Goal: Information Seeking & Learning: Learn about a topic

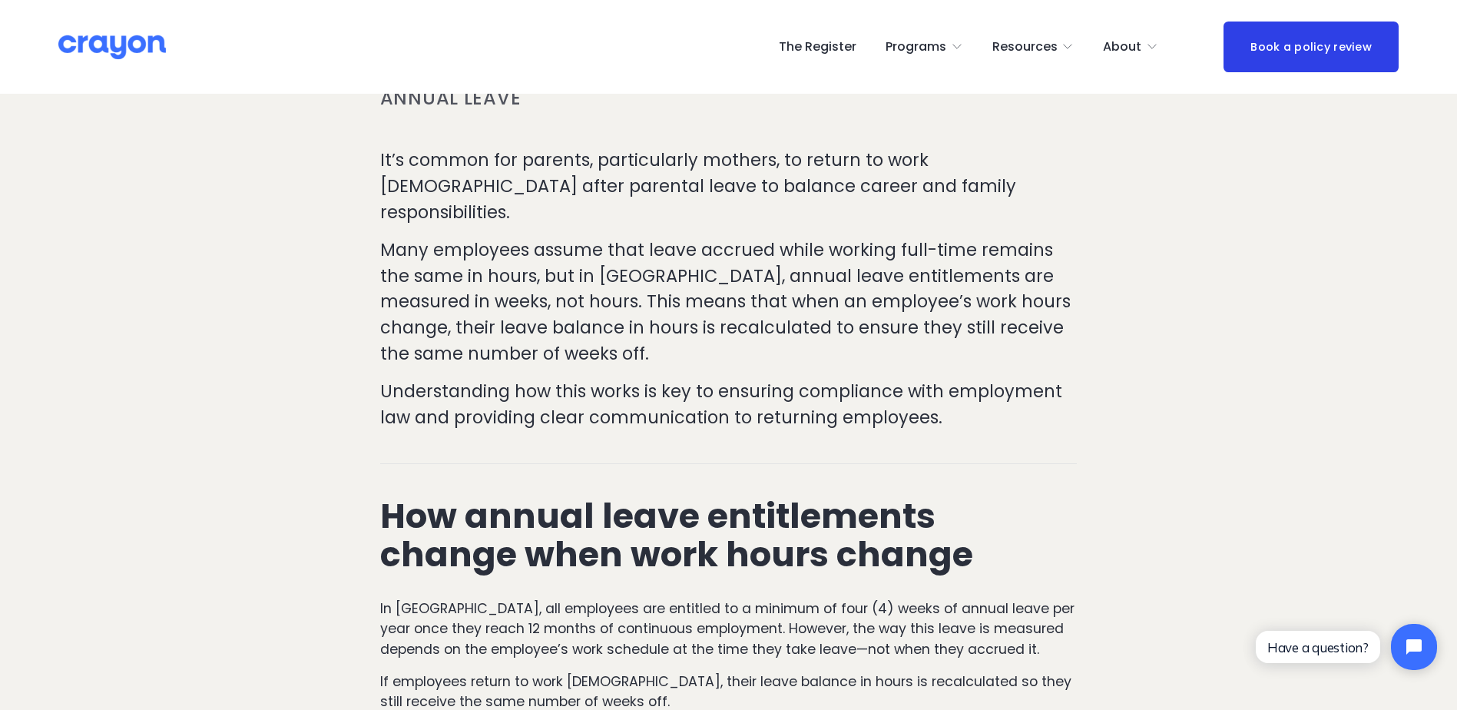
click at [0, 0] on span "About Us" at bounding box center [0, 0] width 0 height 0
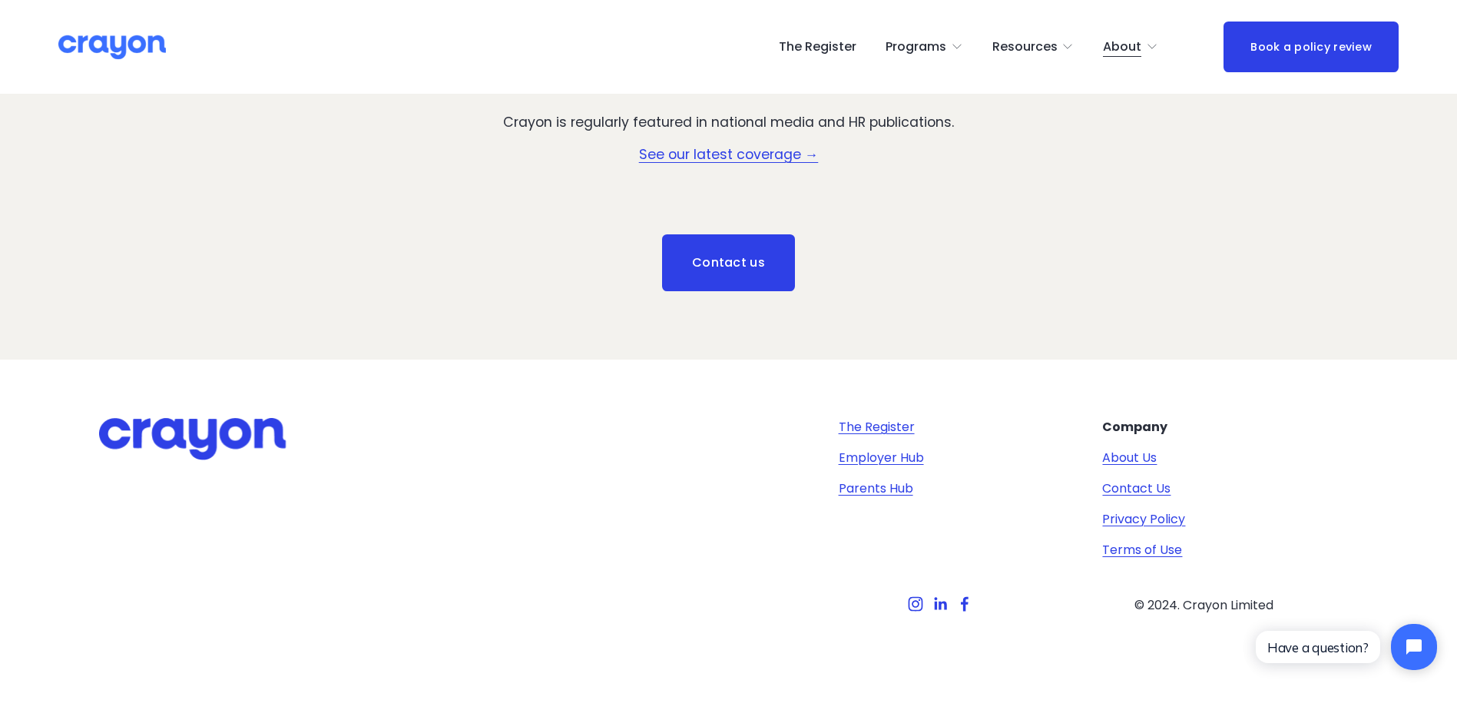
scroll to position [2327, 0]
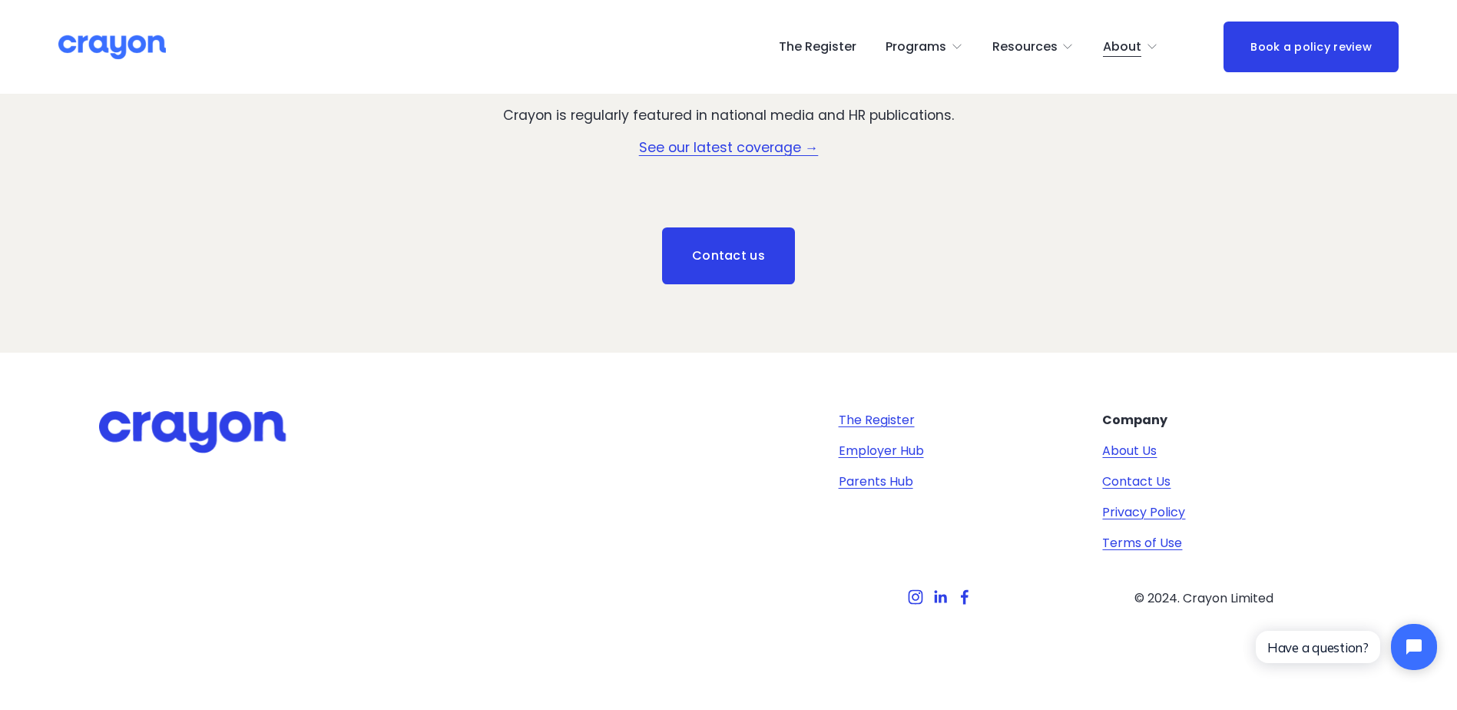
click at [884, 482] on link "Parents Hub" at bounding box center [876, 481] width 75 height 18
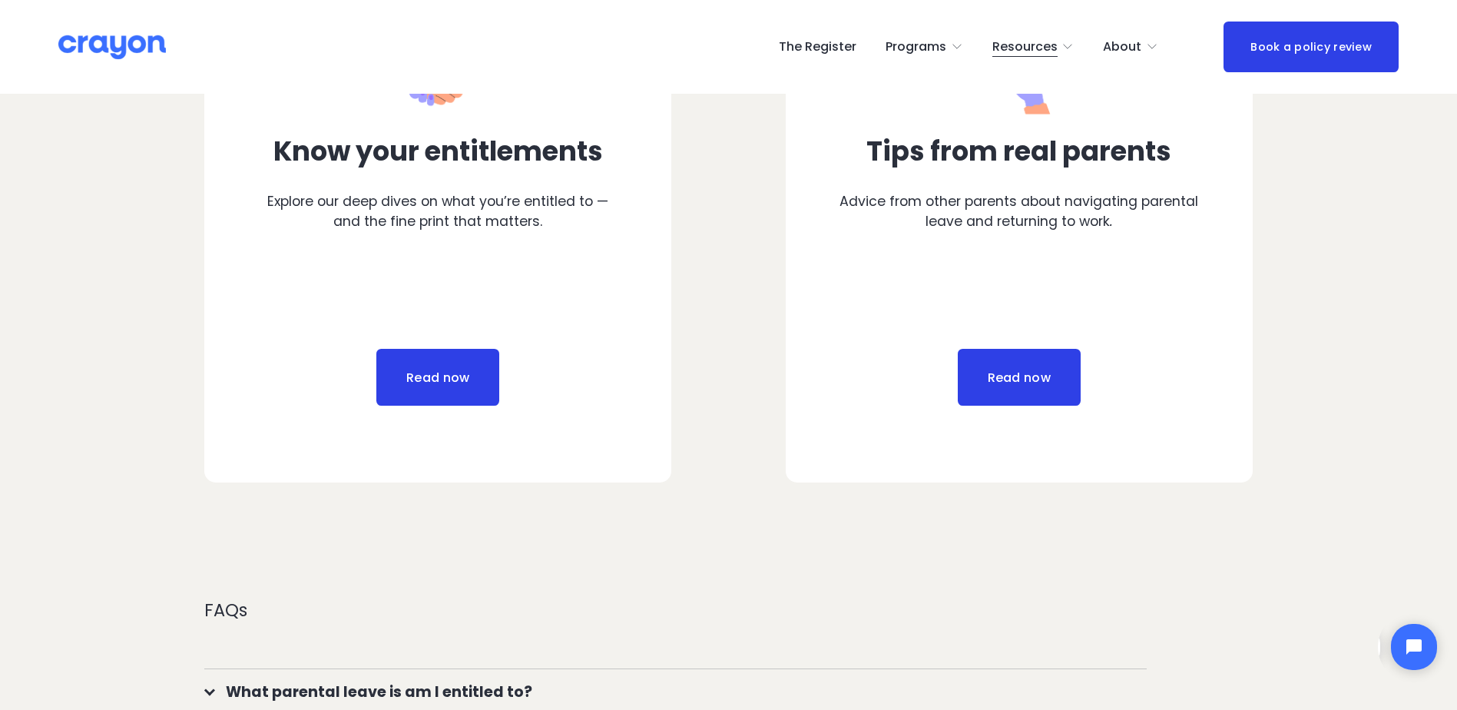
click at [451, 372] on link "Read now" at bounding box center [437, 377] width 123 height 57
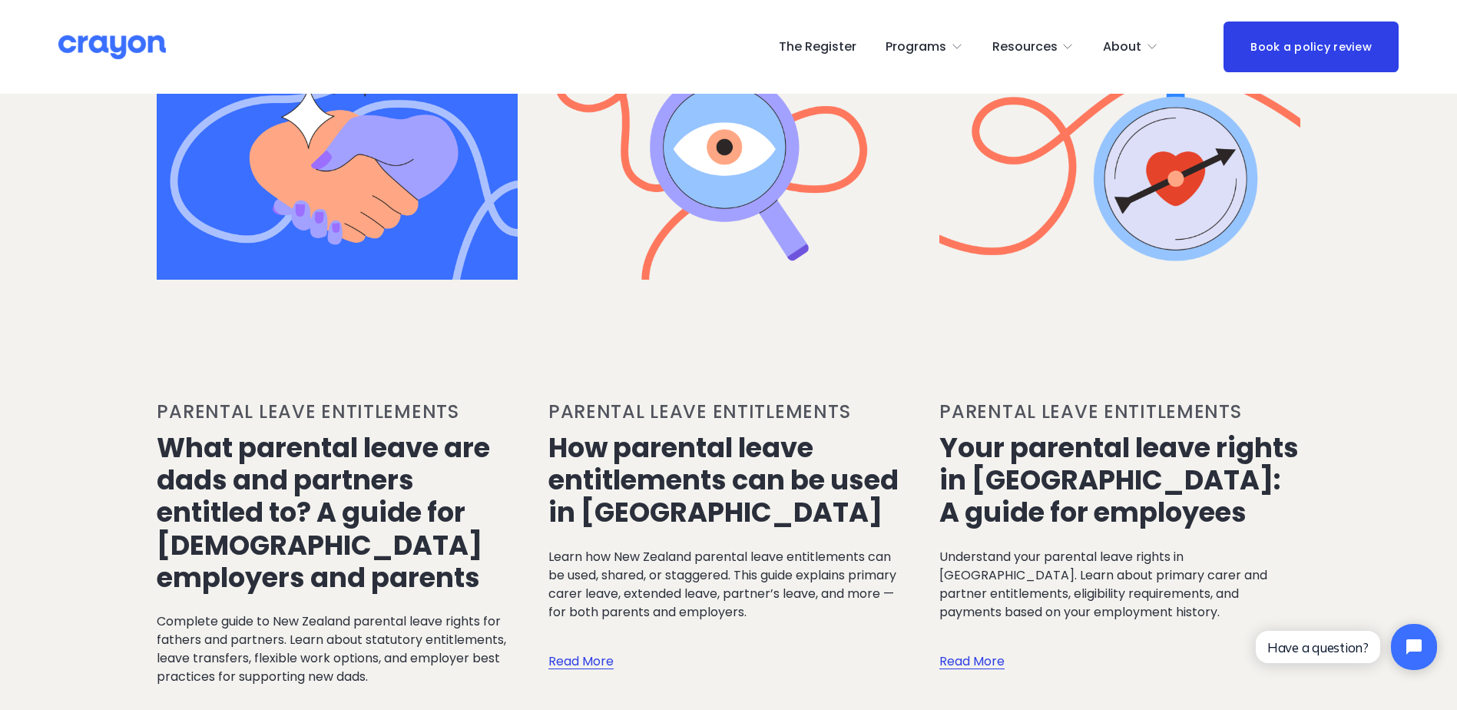
scroll to position [922, 0]
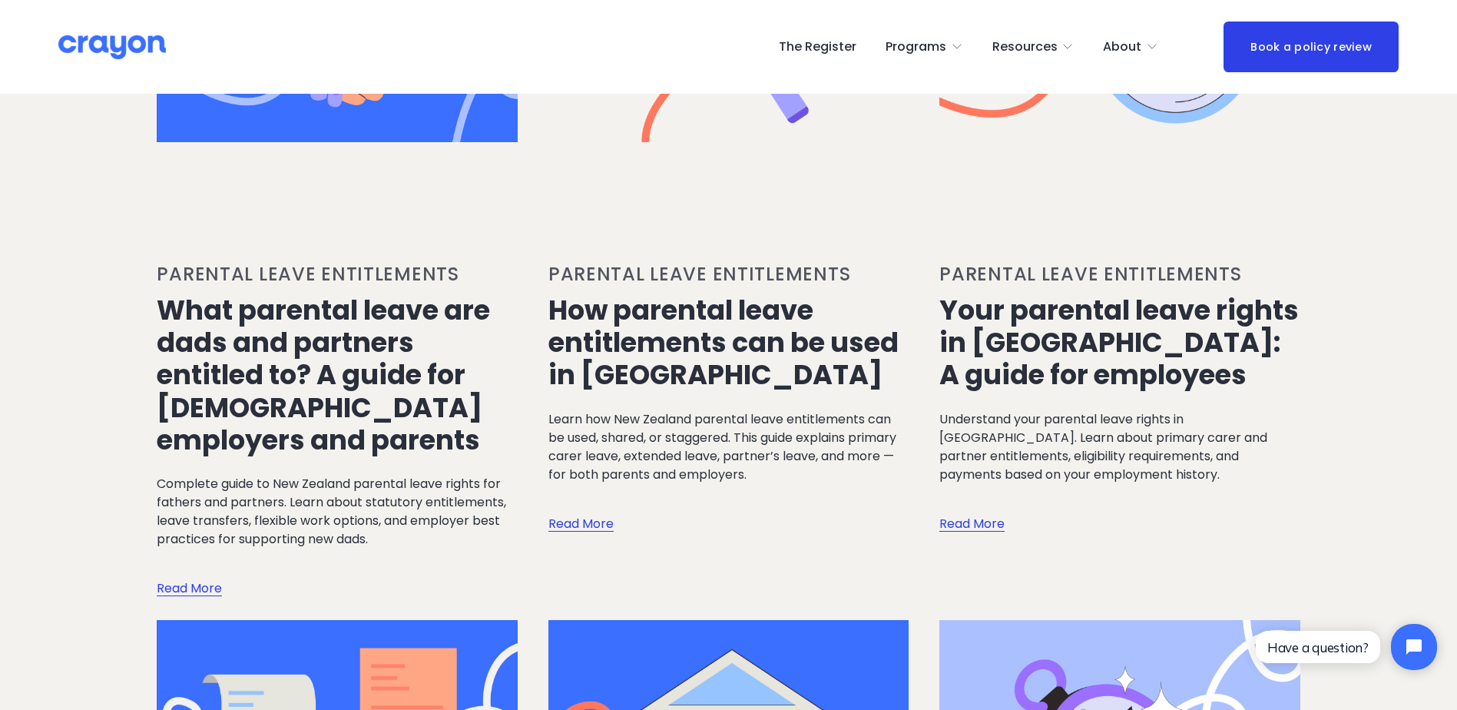
click at [1061, 377] on link "Your parental leave rights in New Zealand: A guide for employees" at bounding box center [1118, 342] width 359 height 102
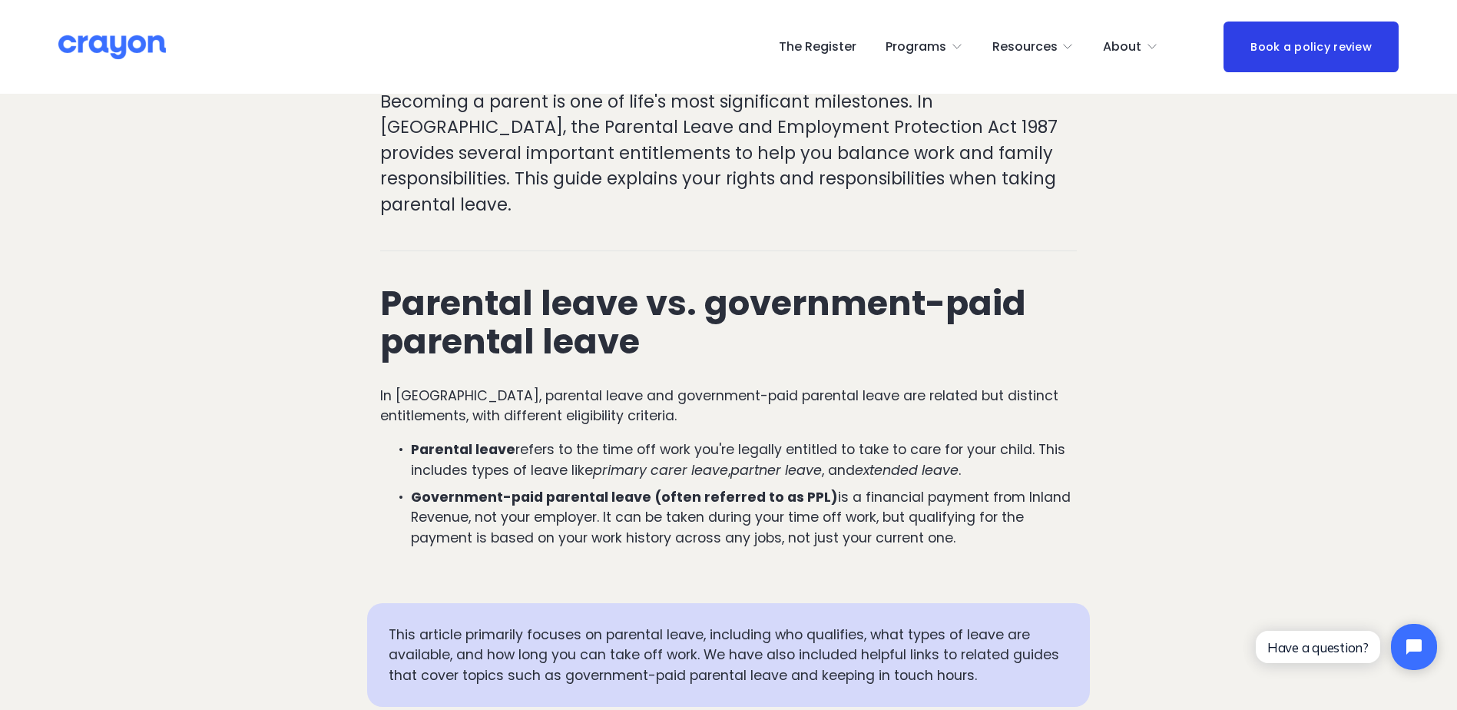
click at [632, 461] on em "primary carer leave" at bounding box center [660, 470] width 135 height 18
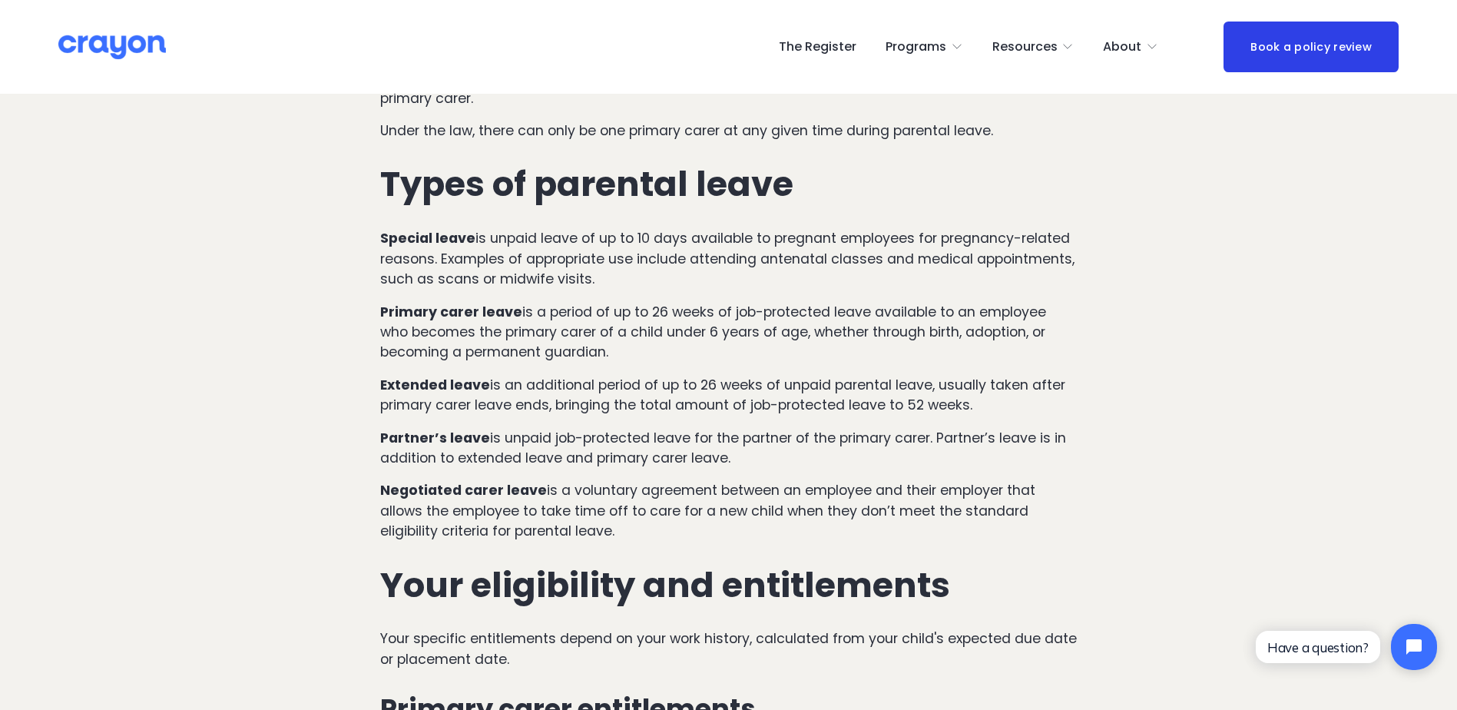
scroll to position [1383, 0]
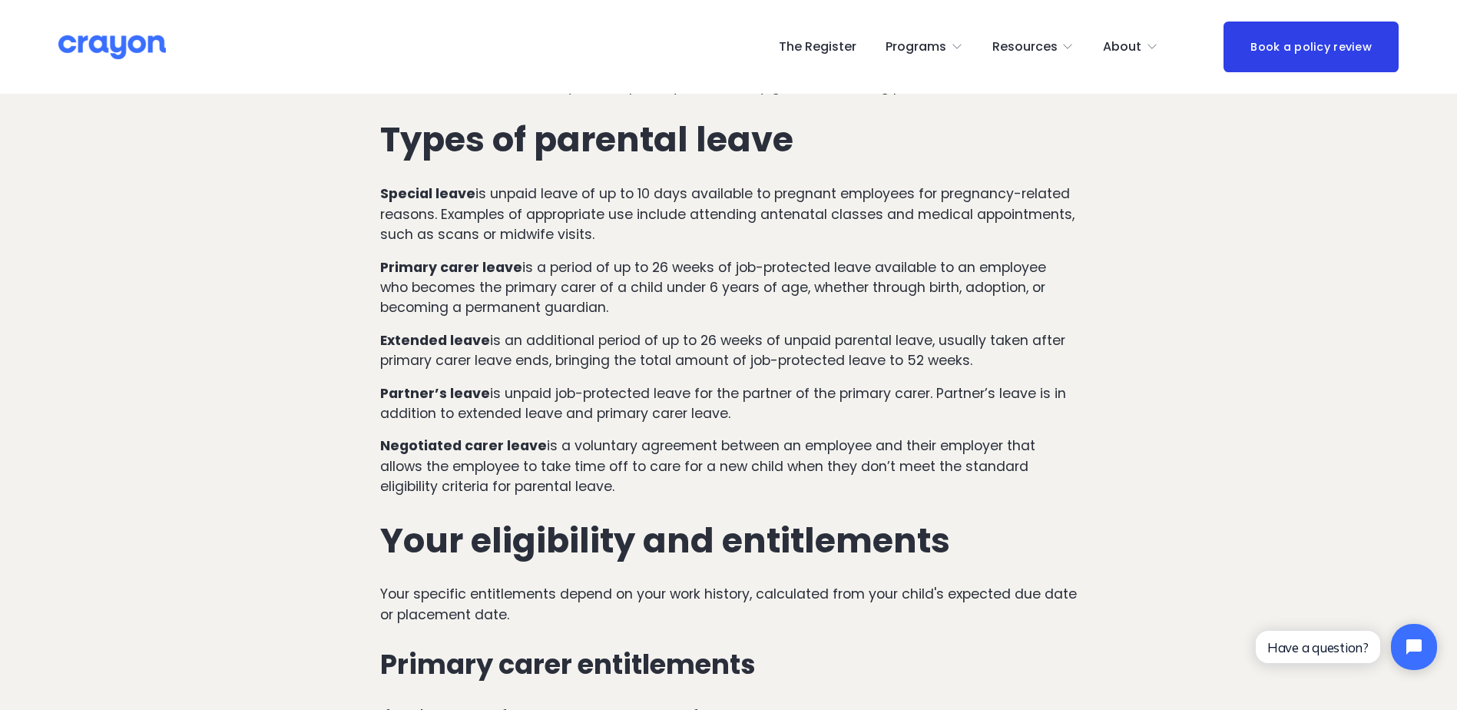
click at [657, 257] on p "Primary carer leave is a period of up to 26 weeks of job-protected leave availa…" at bounding box center [728, 287] width 697 height 61
drag, startPoint x: 652, startPoint y: 239, endPoint x: 704, endPoint y: 281, distance: 67.2
click at [704, 281] on p "Primary carer leave is a period of up to 26 weeks of job-protected leave availa…" at bounding box center [728, 287] width 697 height 61
drag, startPoint x: 704, startPoint y: 281, endPoint x: 615, endPoint y: 217, distance: 110.0
click at [615, 217] on p "Special leave is unpaid leave of up to 10 days available to pregnant employees …" at bounding box center [728, 214] width 697 height 61
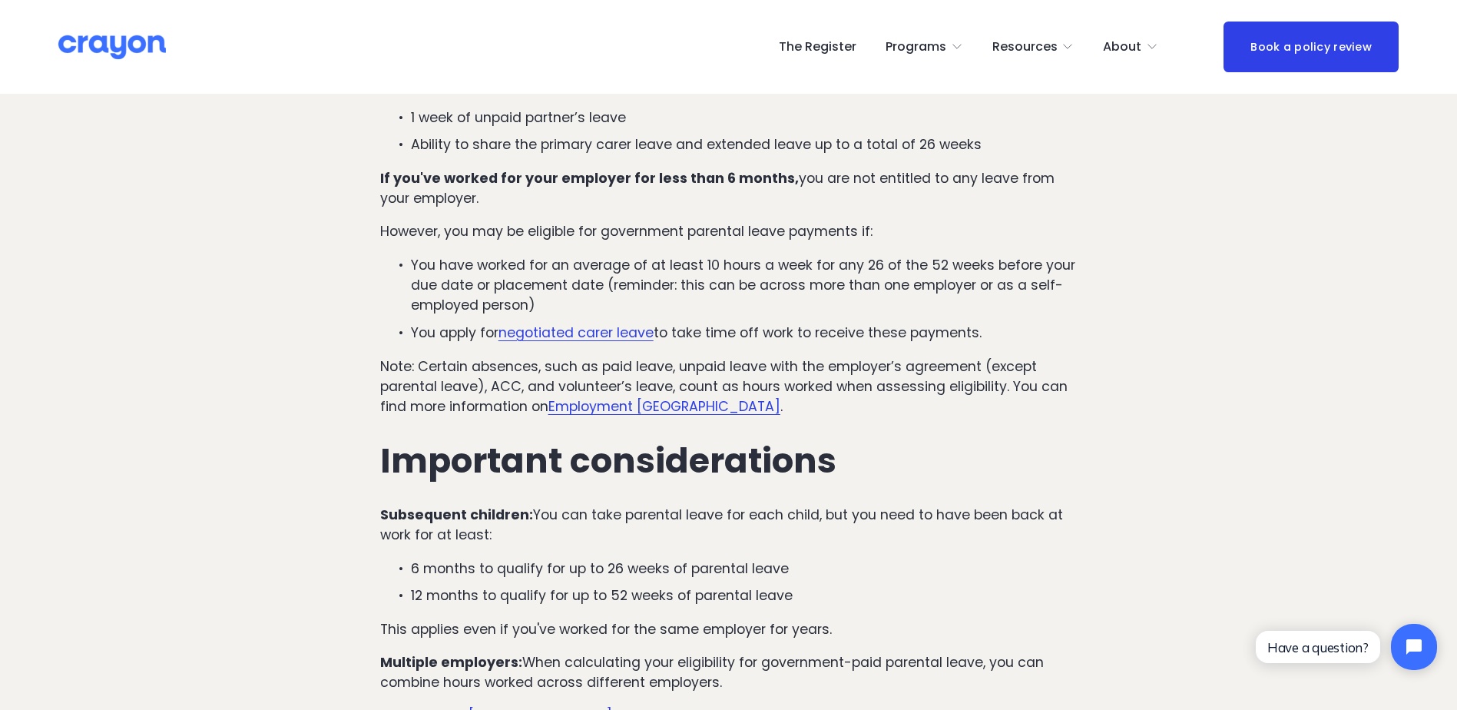
scroll to position [2842, 0]
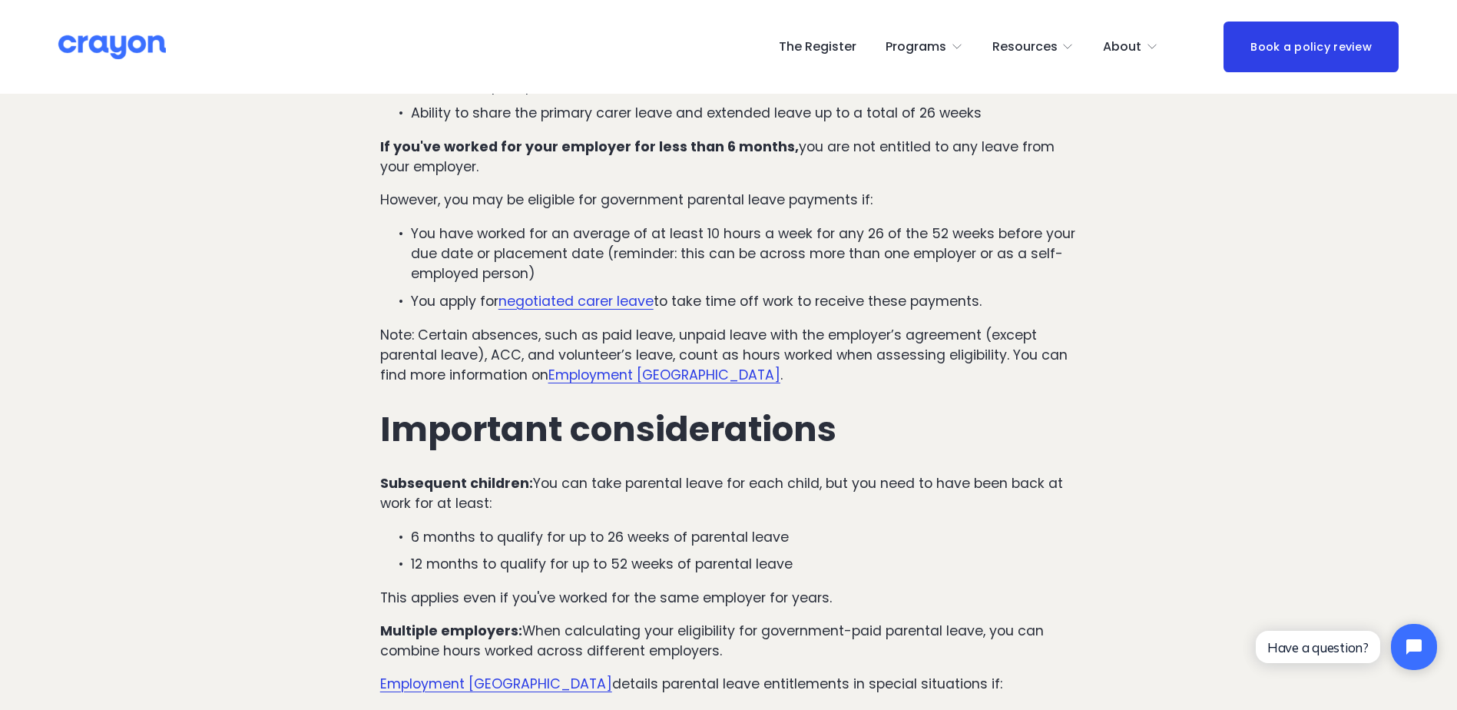
click at [665, 473] on p "Subsequent children: You can take parental leave for each child, but you need t…" at bounding box center [728, 493] width 697 height 41
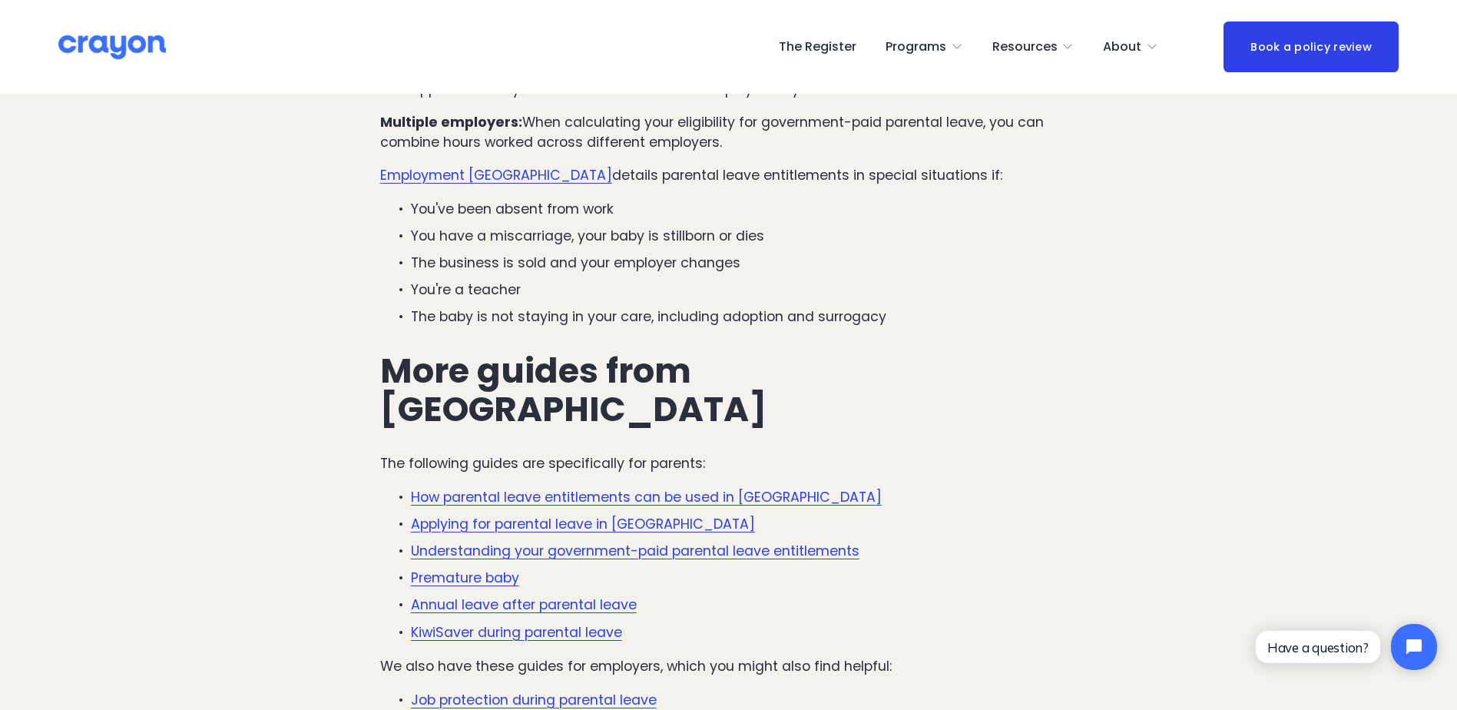
scroll to position [3380, 0]
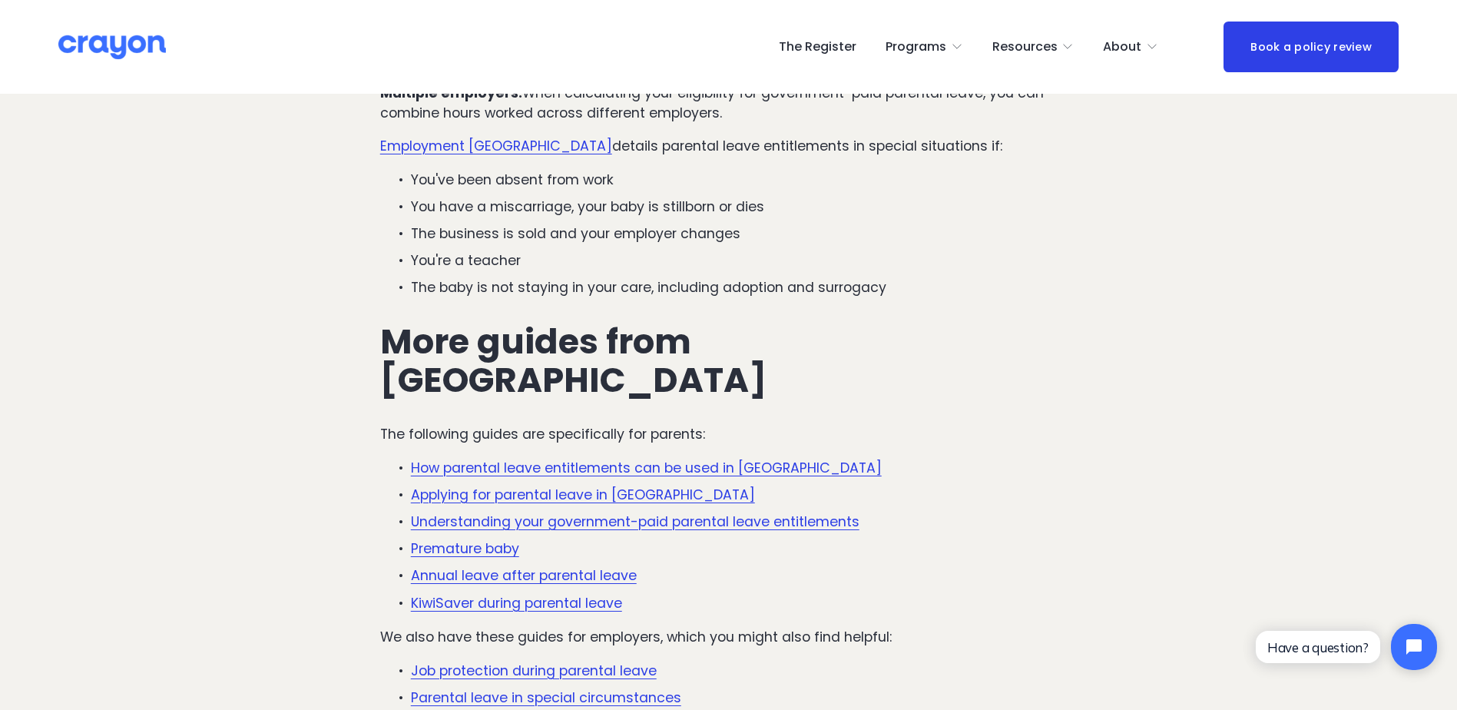
click at [603, 566] on link "Annual leave after parental leave" at bounding box center [524, 575] width 226 height 18
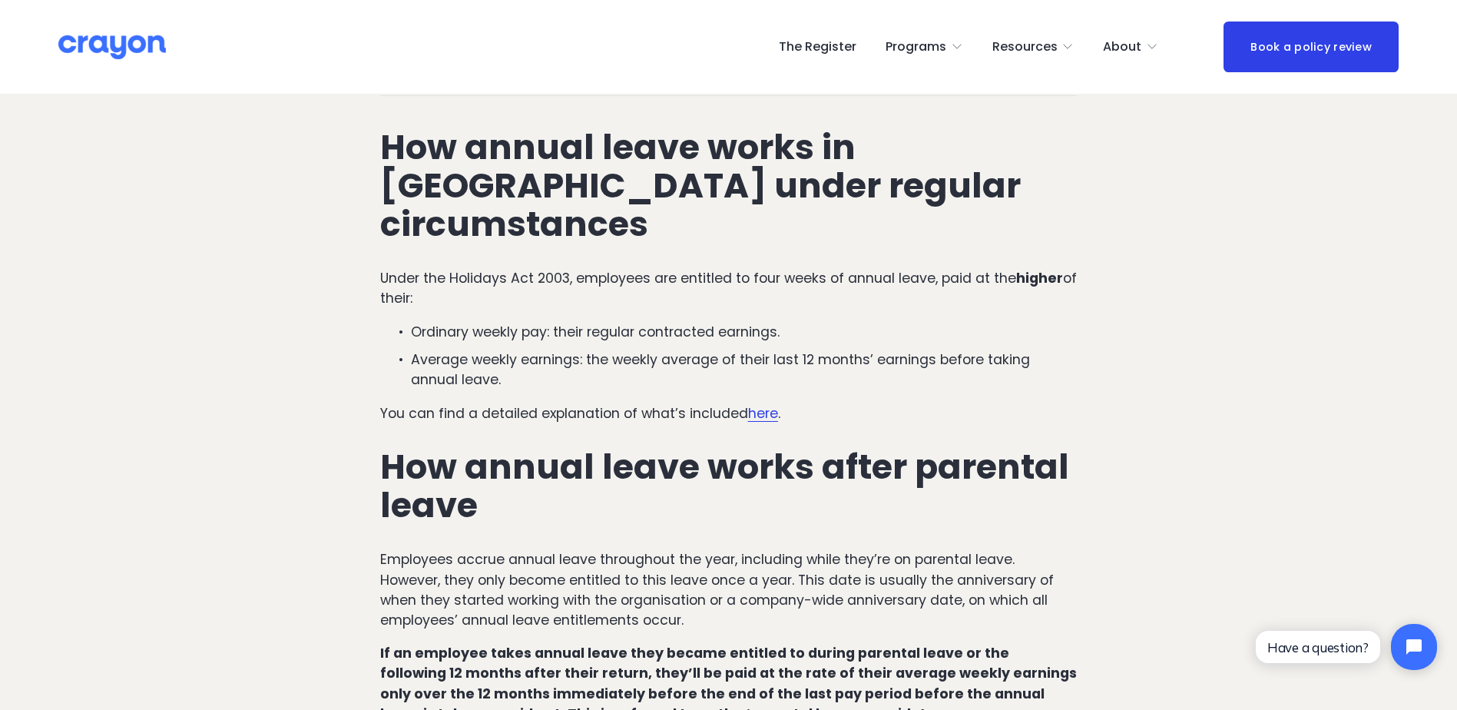
scroll to position [615, 0]
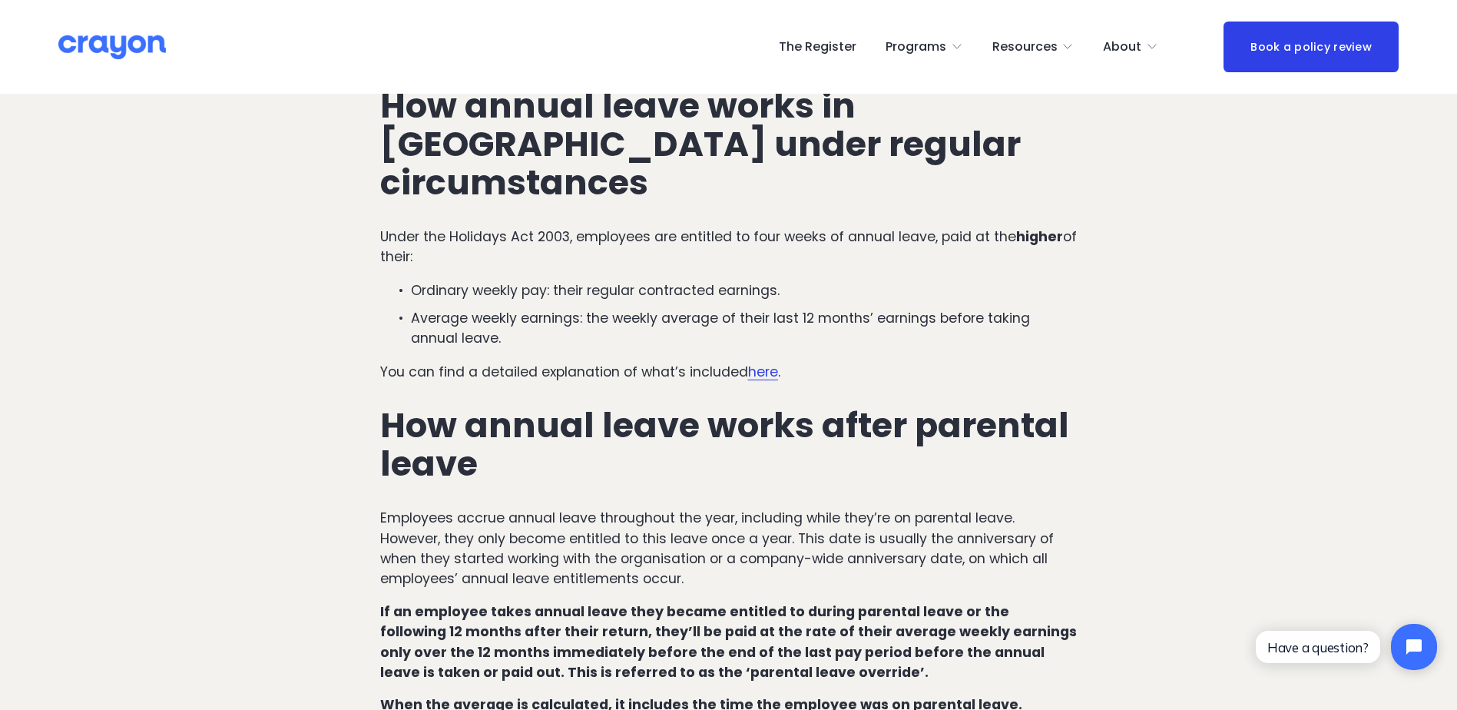
click at [760, 363] on span "here" at bounding box center [763, 372] width 30 height 18
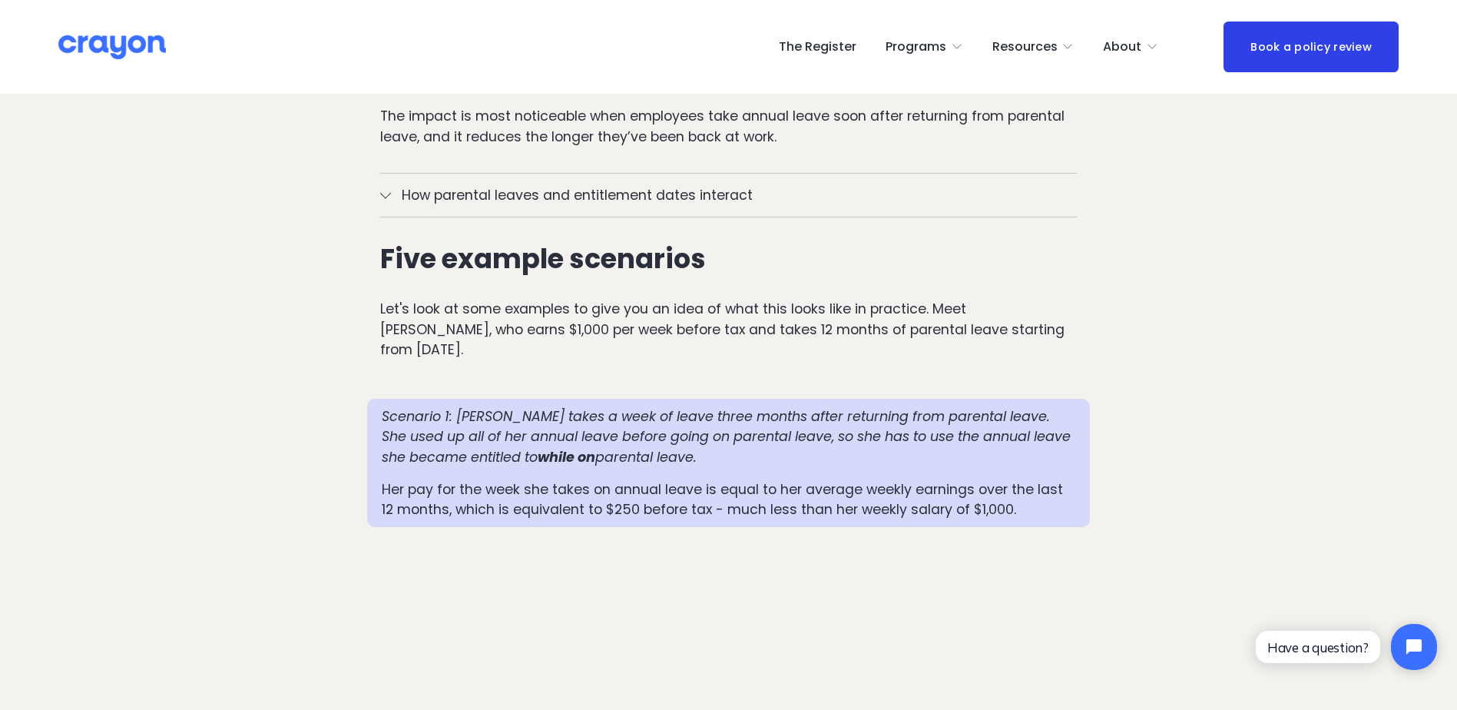
scroll to position [1306, 0]
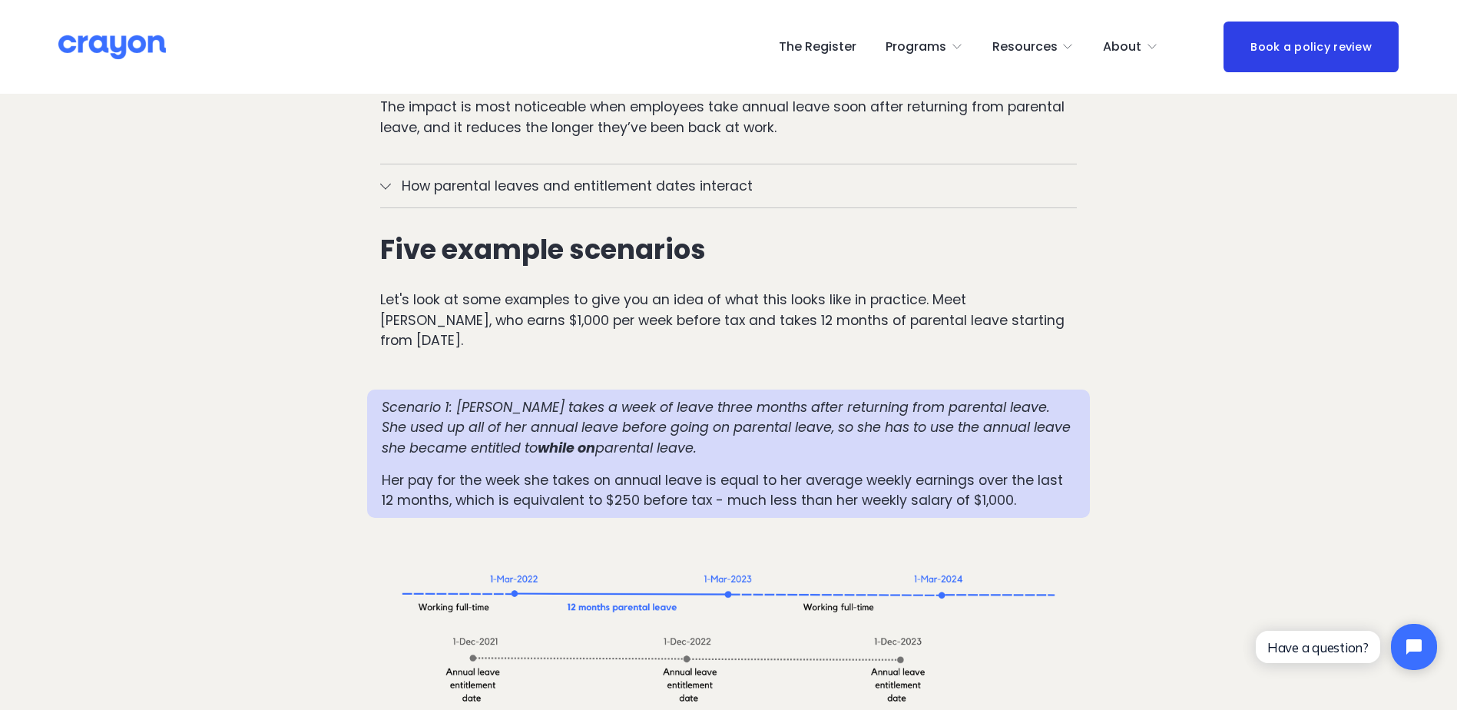
click at [585, 290] on p "Let's look at some examples to give you an idea of what this looks like in prac…" at bounding box center [728, 320] width 697 height 61
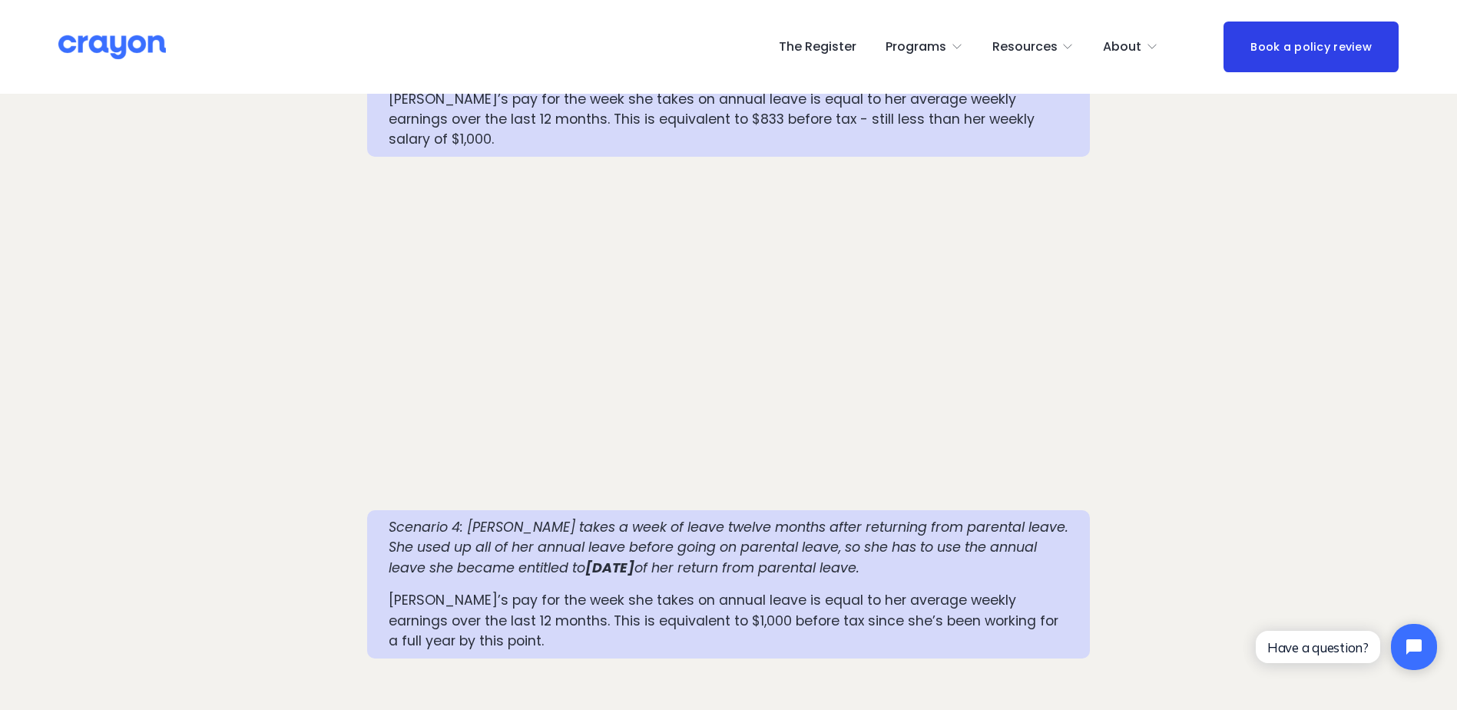
scroll to position [2458, 0]
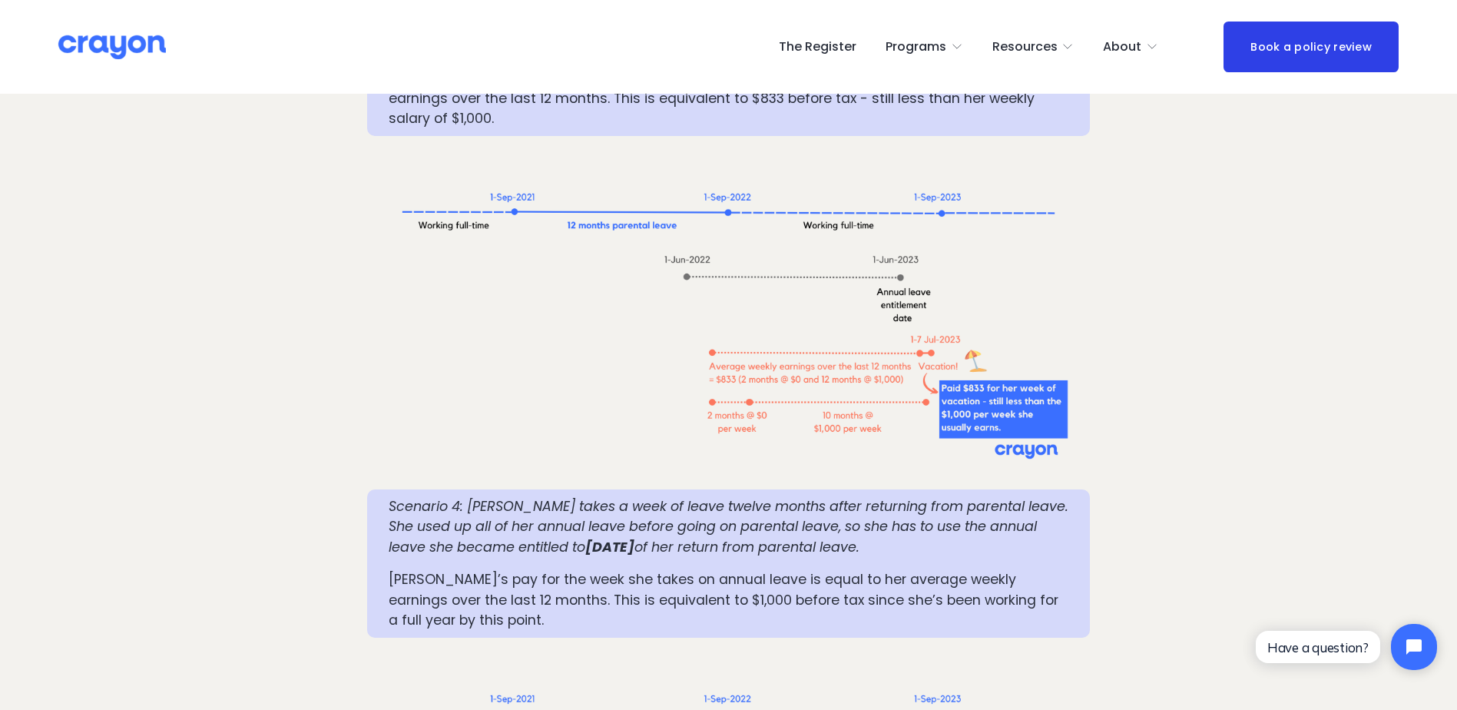
click at [612, 497] on em "Scenario 4: Mia takes a week of leave twelve months after returning from parent…" at bounding box center [731, 526] width 684 height 59
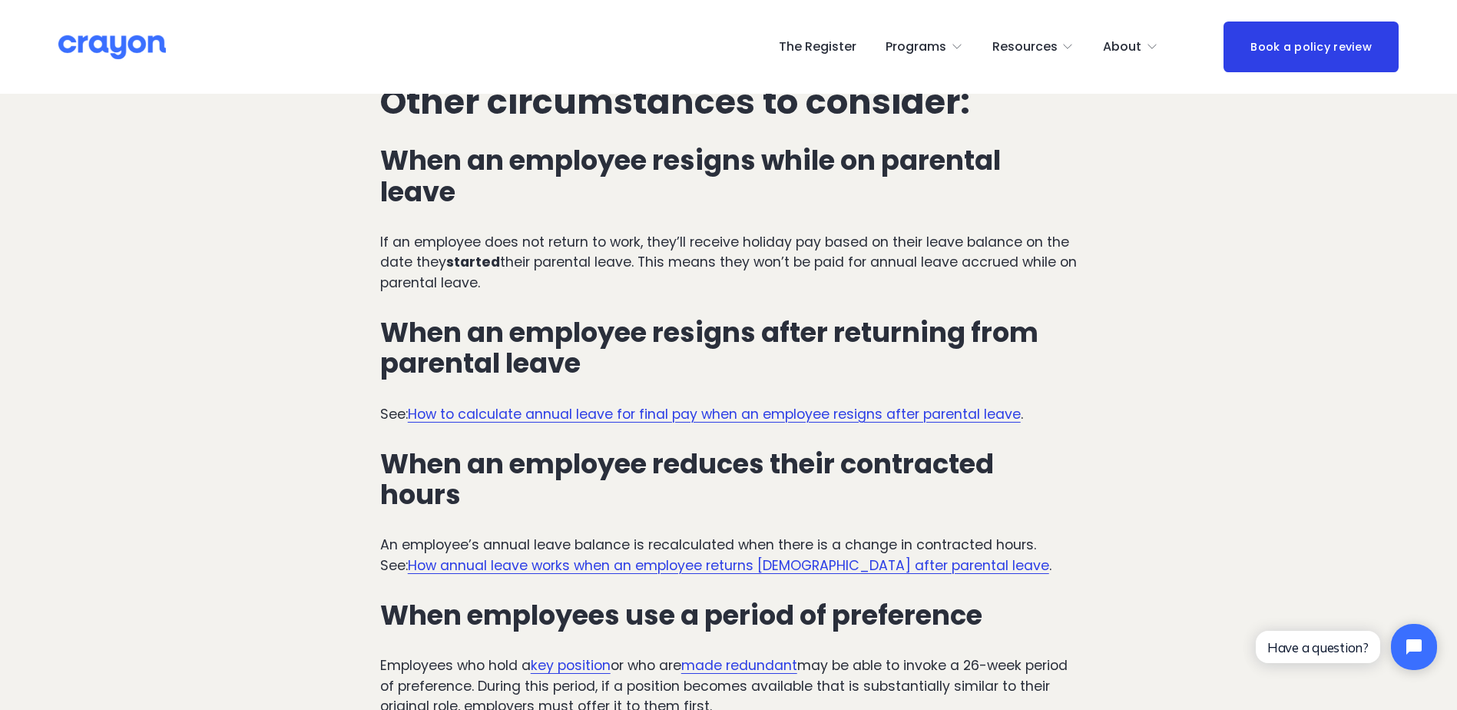
scroll to position [3610, 0]
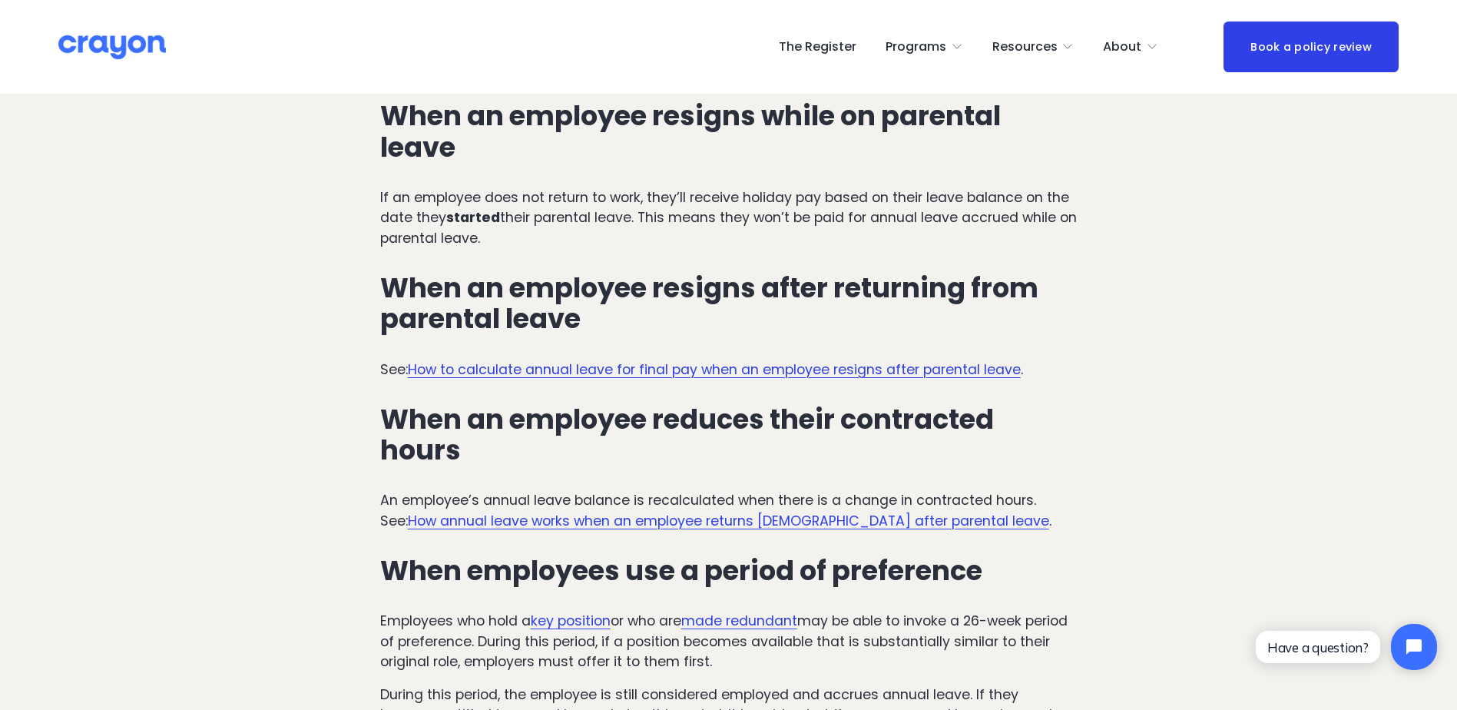
click at [600, 512] on link "How annual leave works when an employee returns part-time after parental leave" at bounding box center [728, 521] width 641 height 18
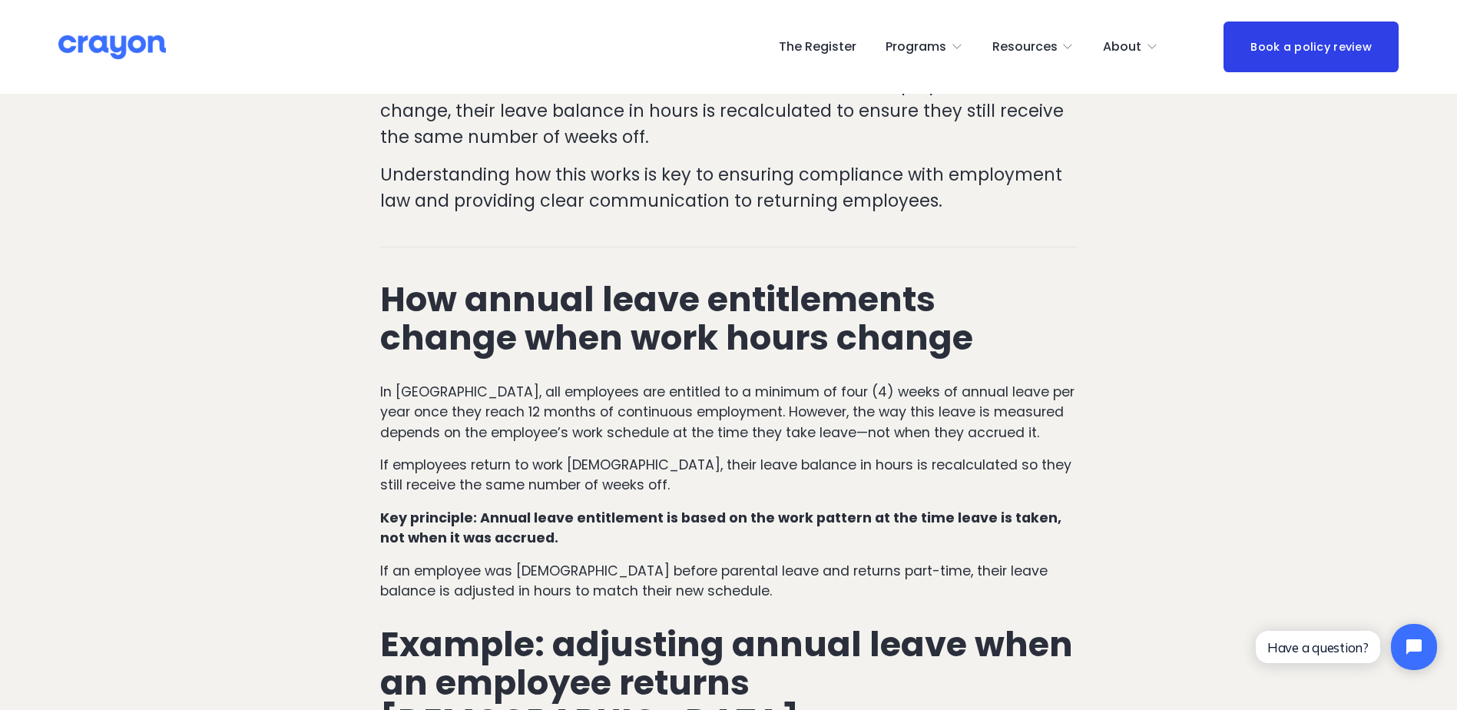
scroll to position [615, 0]
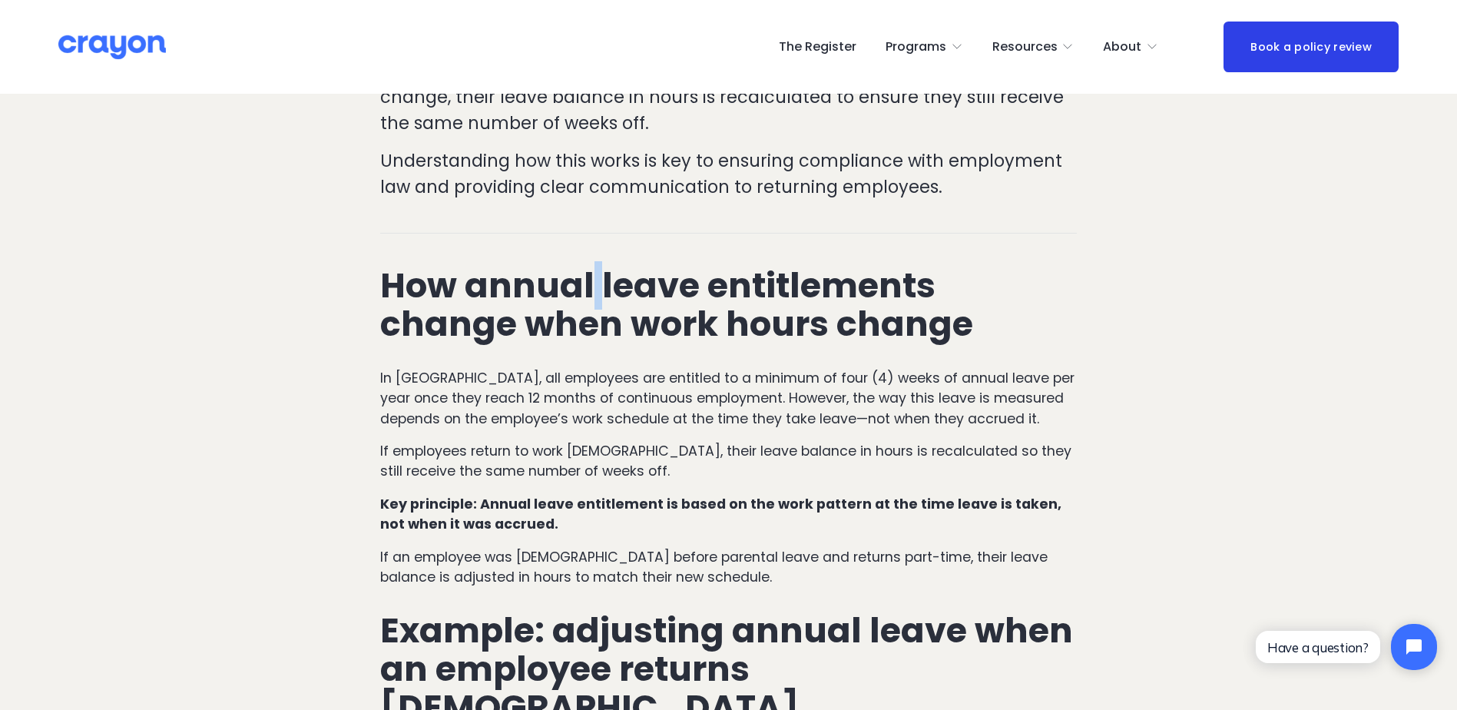
click at [595, 261] on strong "How annual leave entitlements change when work hours change" at bounding box center [676, 304] width 593 height 87
click at [594, 261] on strong "How annual leave entitlements change when work hours change" at bounding box center [676, 304] width 593 height 87
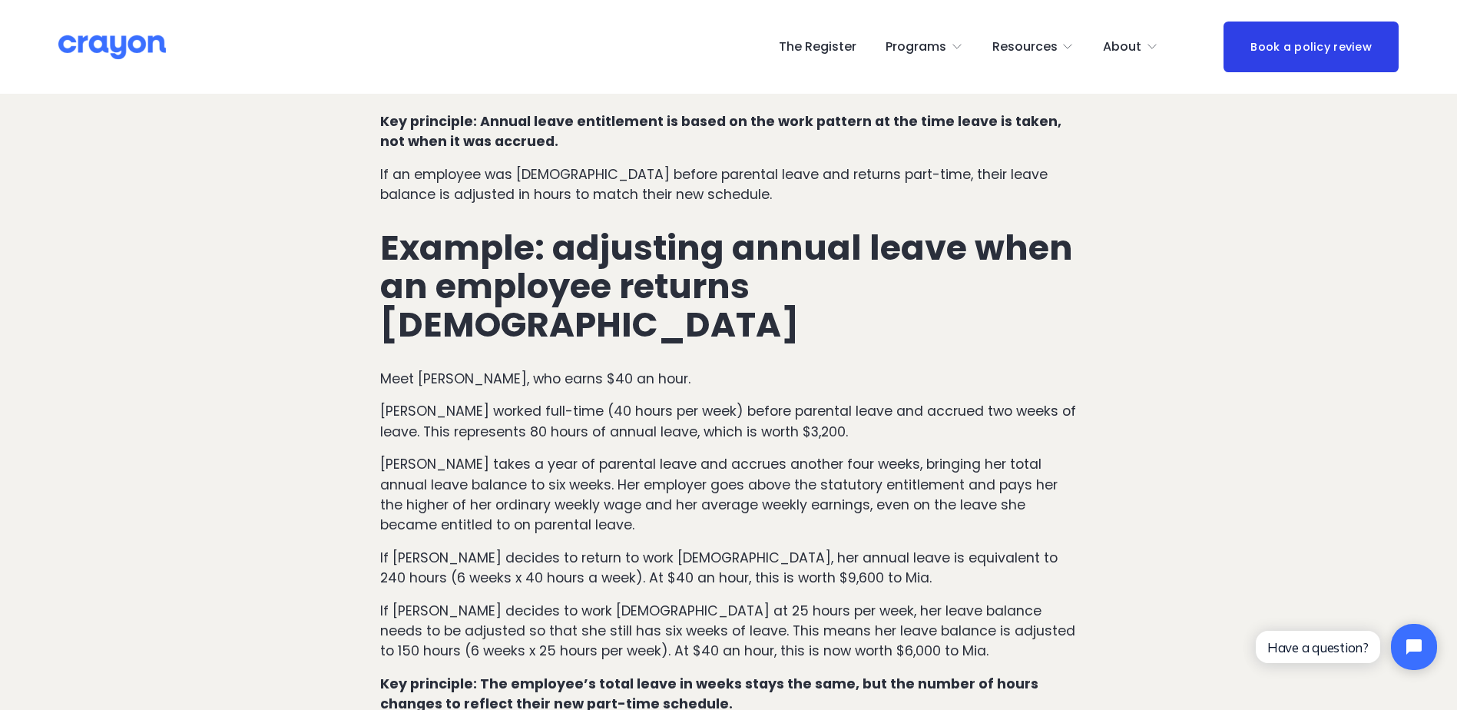
scroll to position [999, 0]
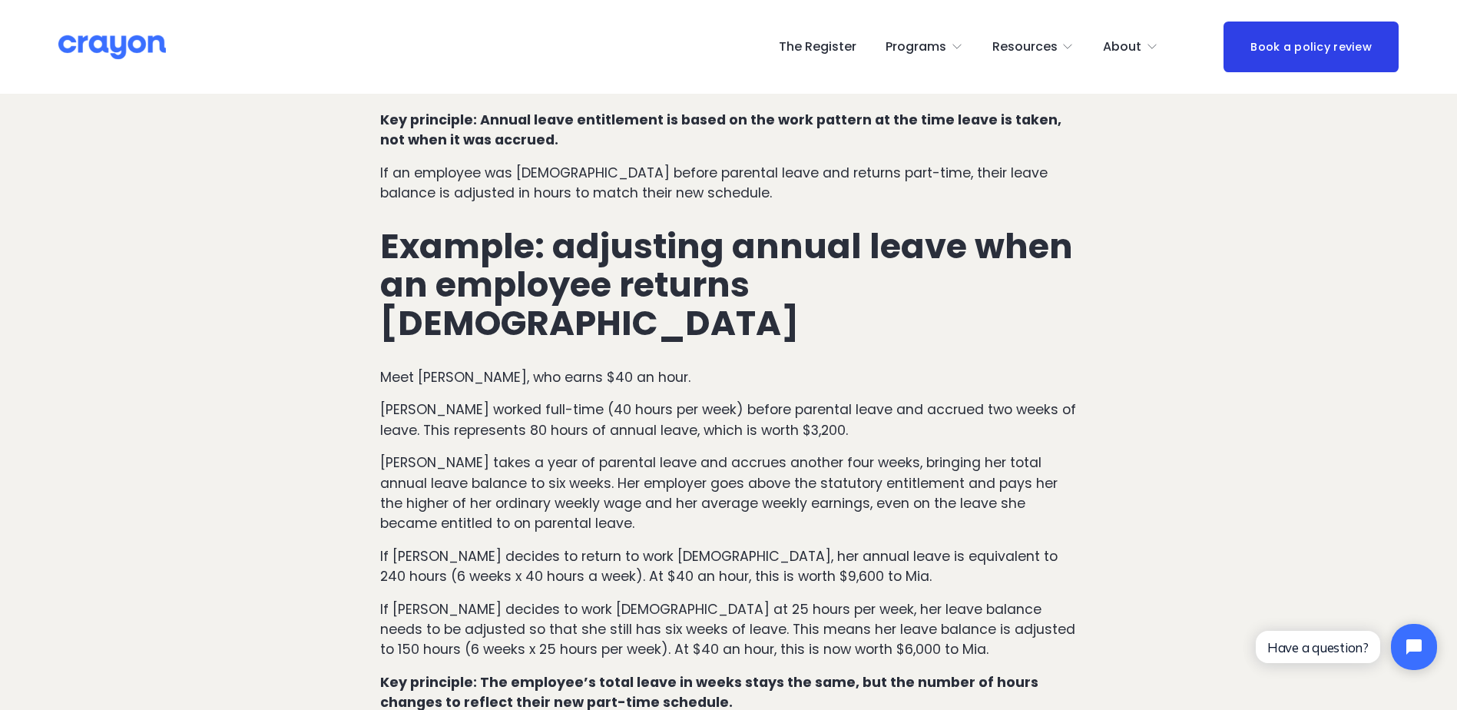
click at [618, 399] on p "Mia worked full-time (40 hours per week) before parental leave and accrued two …" at bounding box center [728, 419] width 697 height 41
click at [639, 399] on p "Mia worked full-time (40 hours per week) before parental leave and accrued two …" at bounding box center [728, 419] width 697 height 41
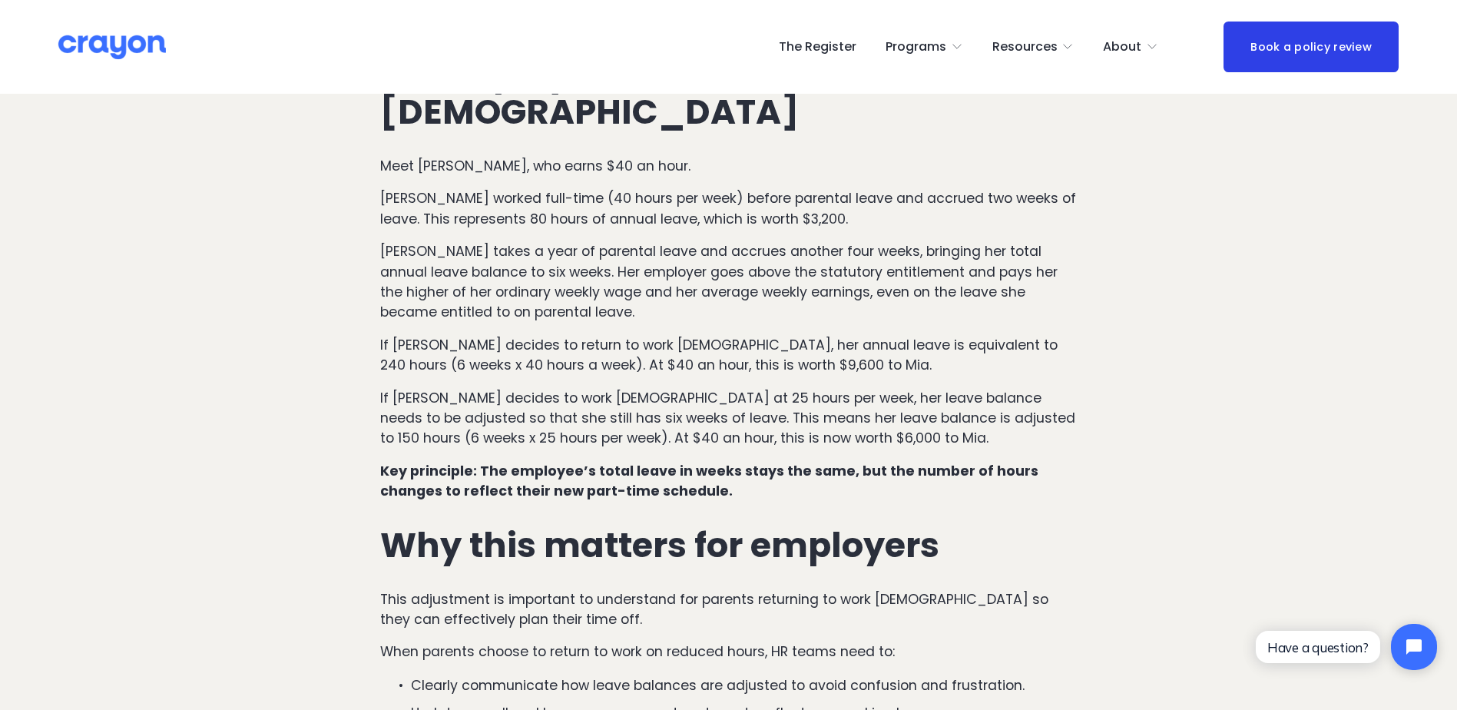
scroll to position [1229, 0]
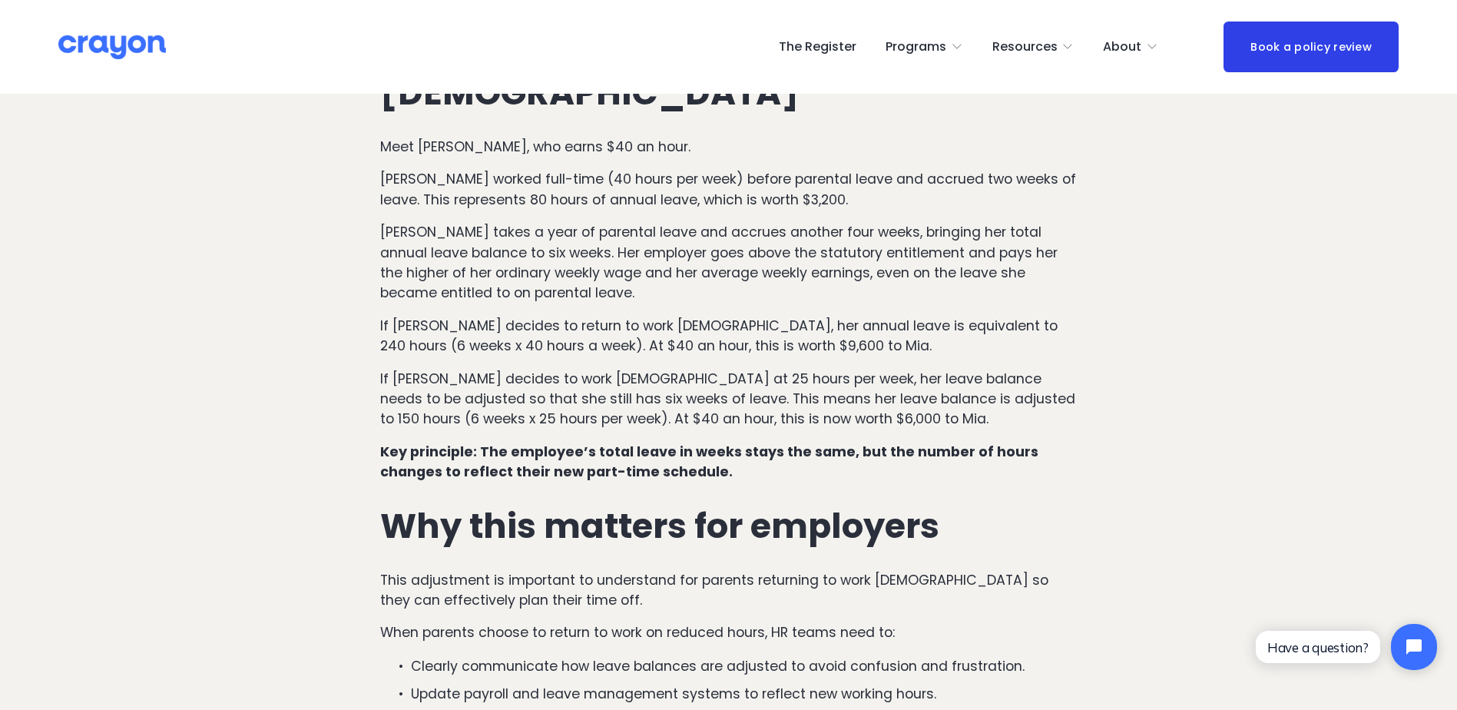
click at [641, 442] on strong "Key principle: The employee’s total leave in weeks stays the same, but the numb…" at bounding box center [710, 461] width 661 height 38
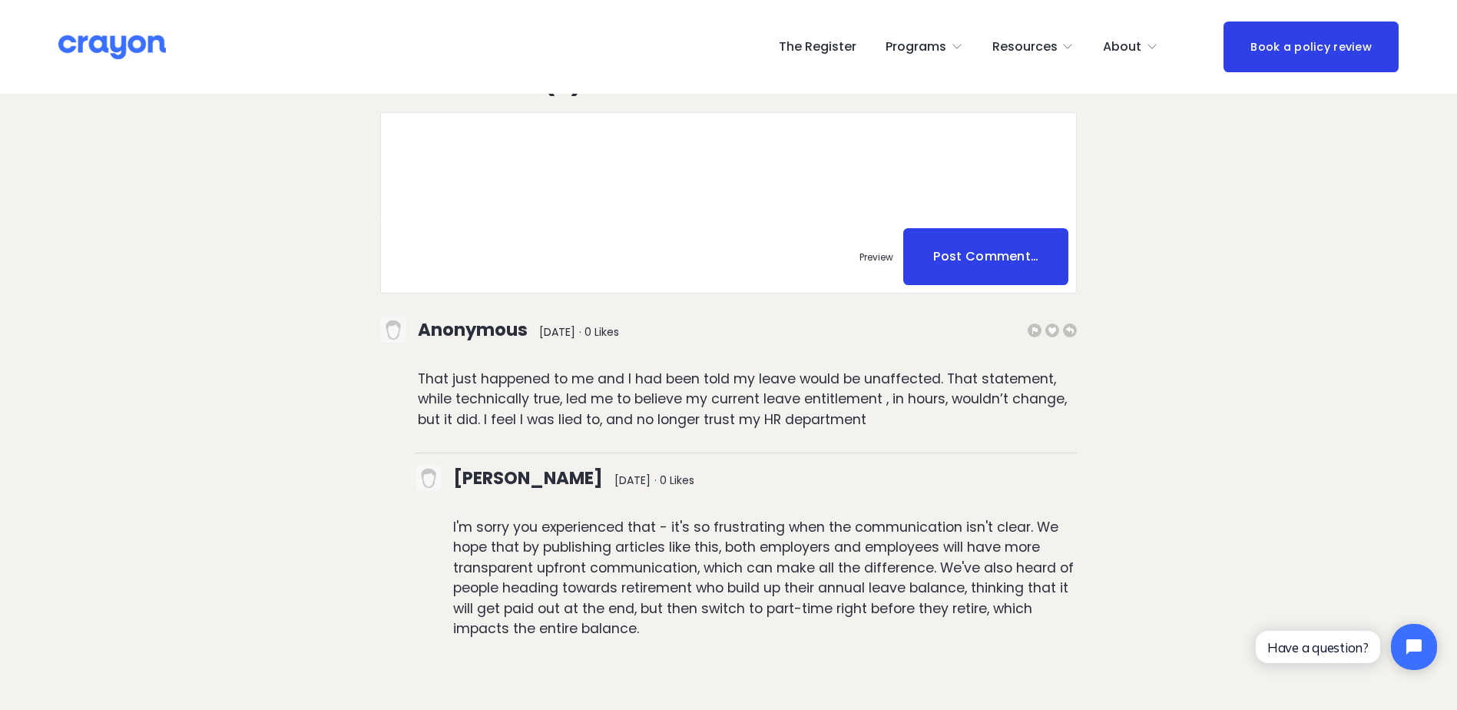
scroll to position [2919, 0]
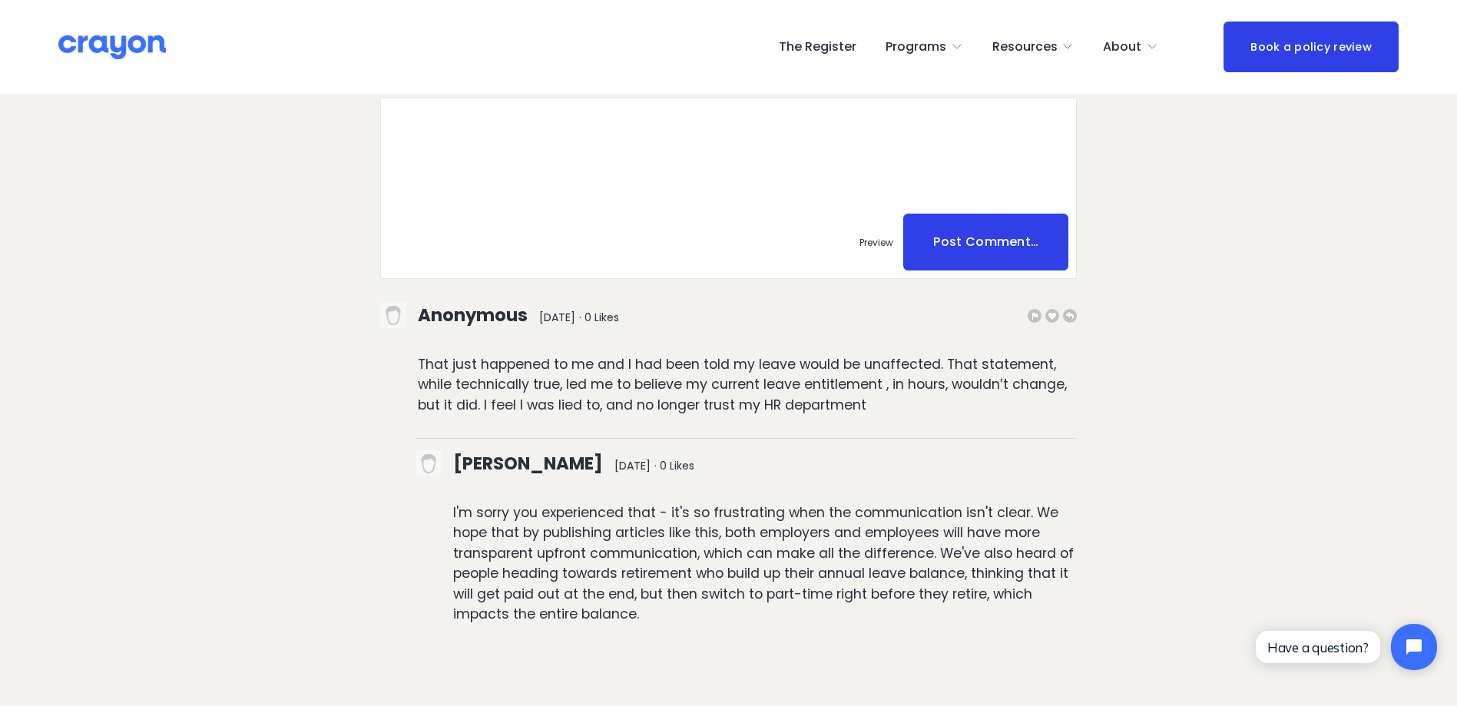
click at [631, 354] on p "That just happened to me and I had been told my leave would be unaffected. That…" at bounding box center [748, 384] width 660 height 61
click at [626, 354] on p "That just happened to me and I had been told my leave would be unaffected. That…" at bounding box center [748, 384] width 660 height 61
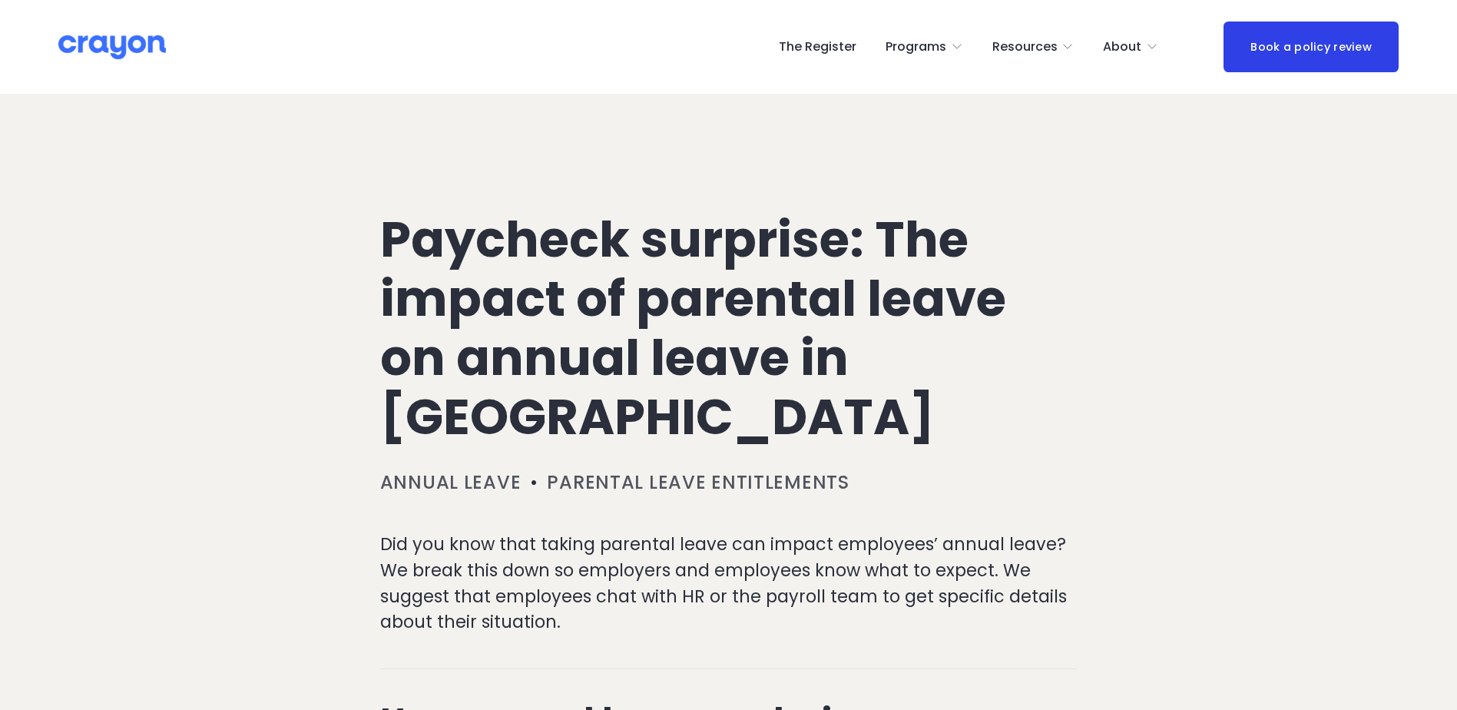
scroll to position [3610, 0]
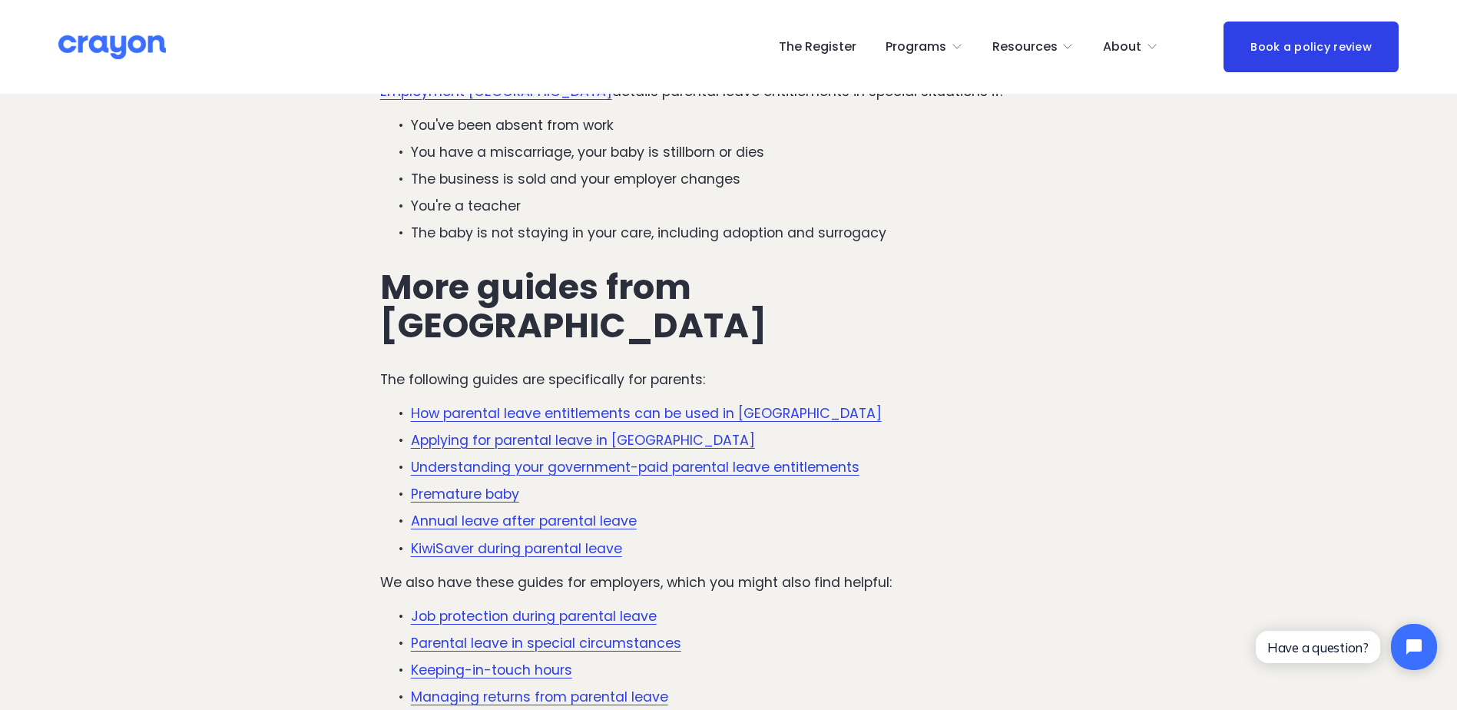
scroll to position [3457, 0]
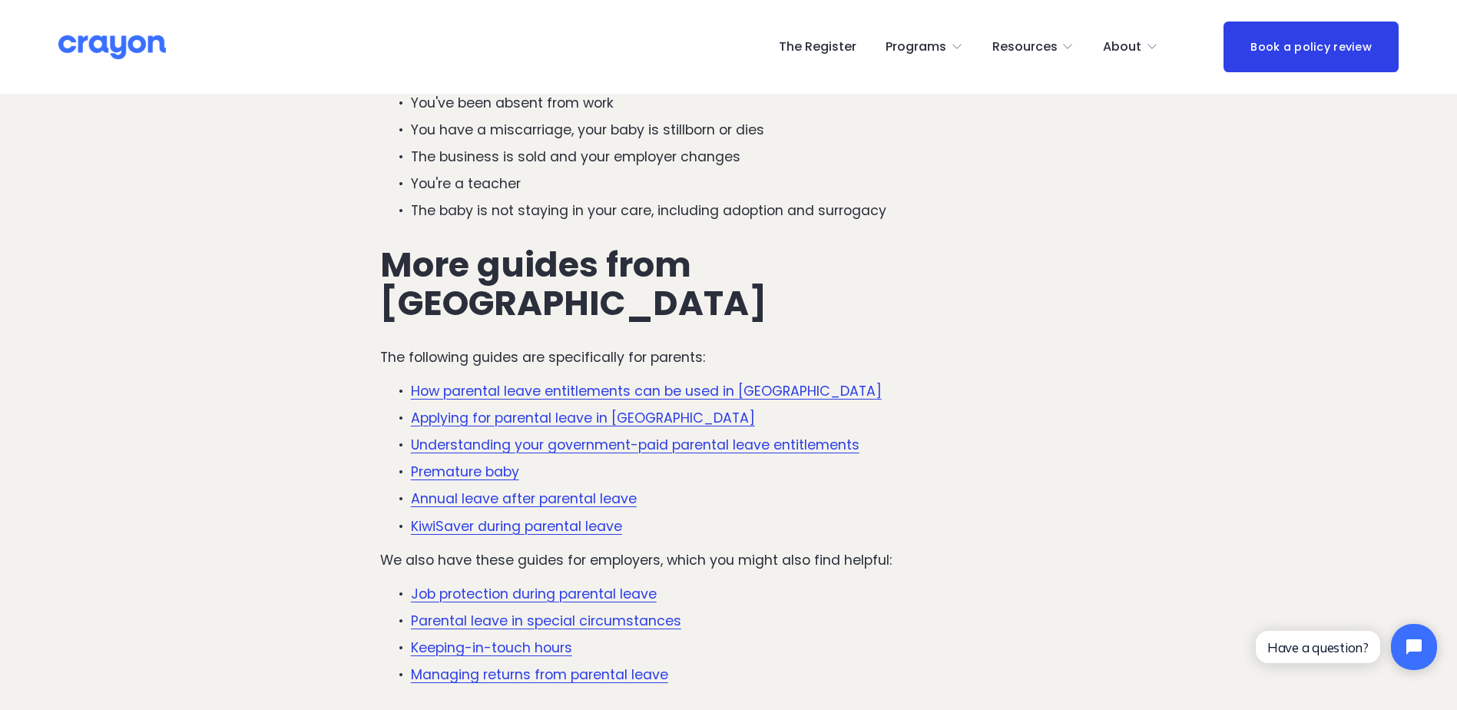
click at [537, 489] on link "Annual leave after parental leave" at bounding box center [524, 498] width 226 height 18
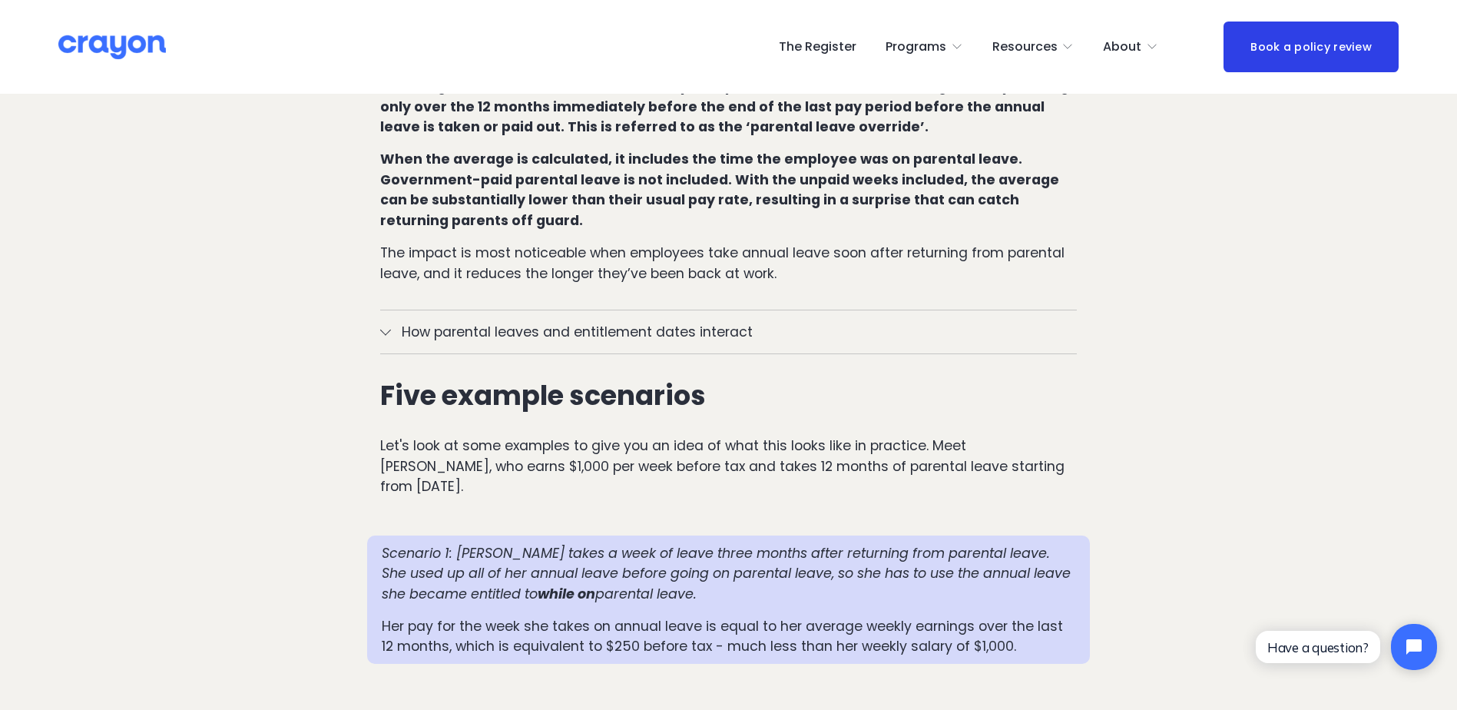
scroll to position [1152, 0]
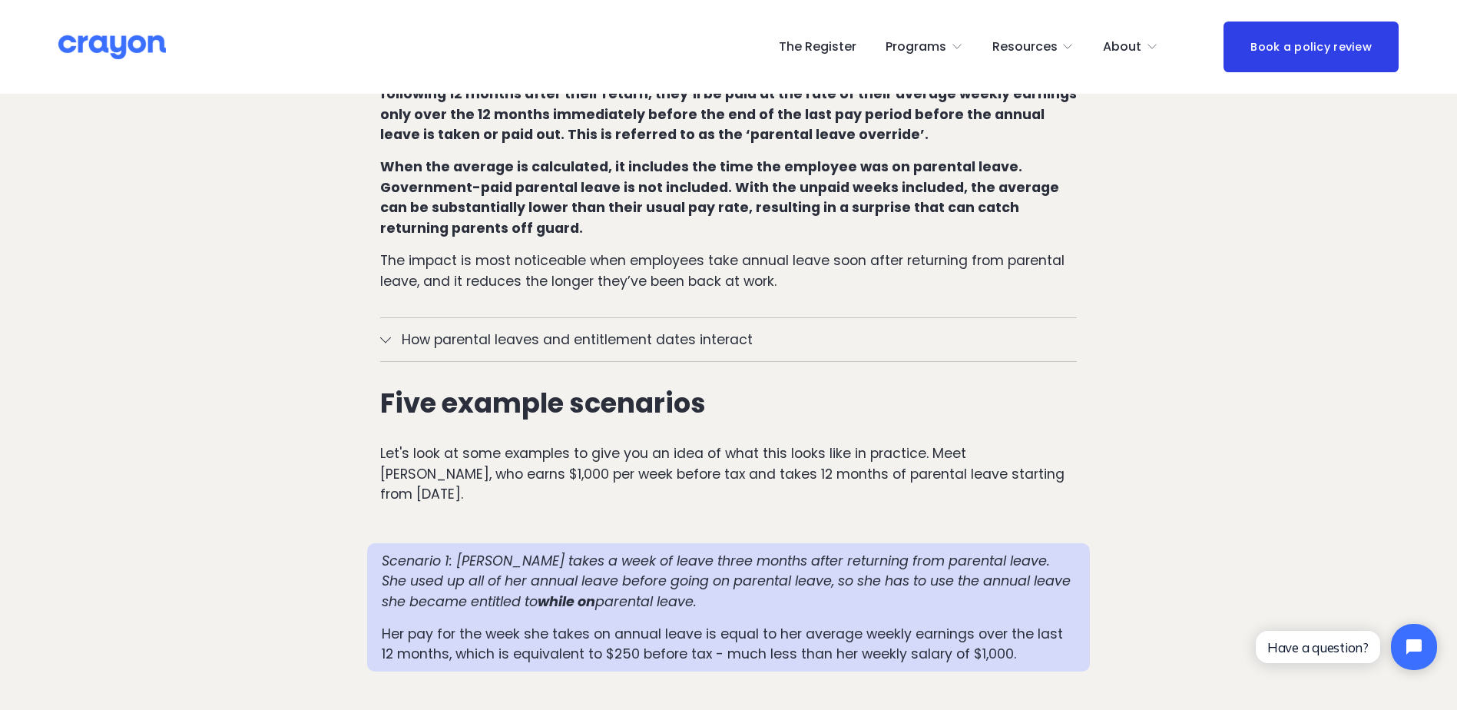
click at [544, 330] on span "How parental leaves and entitlement dates interact" at bounding box center [734, 340] width 687 height 20
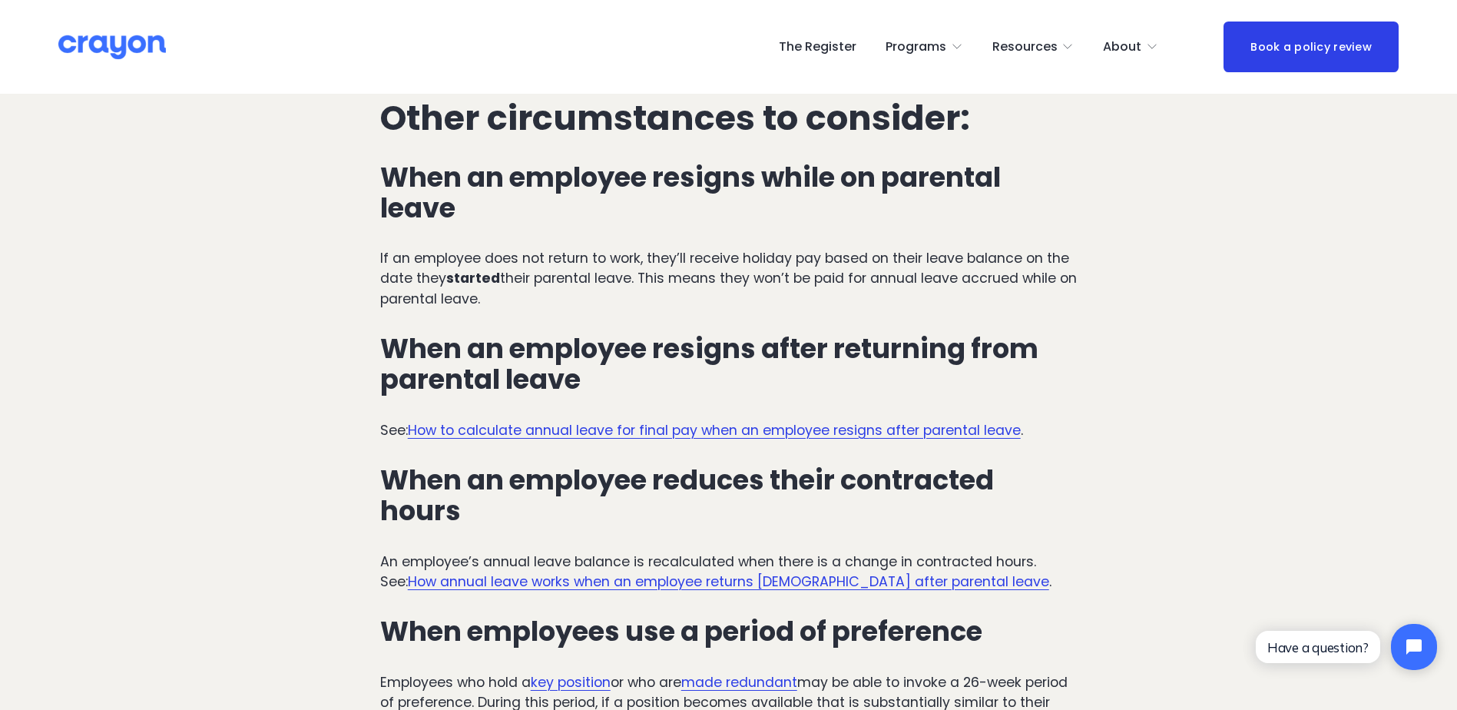
scroll to position [4148, 0]
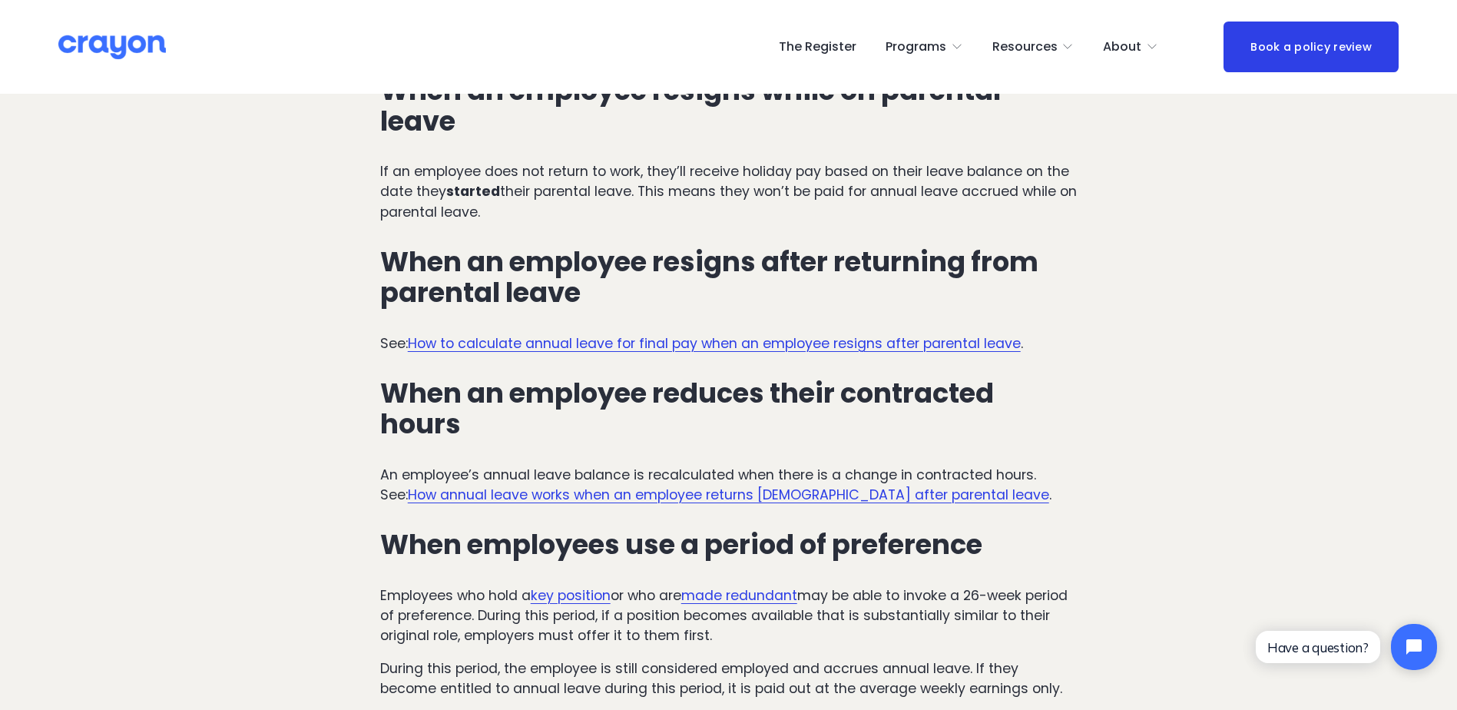
click at [613, 485] on link "How annual leave works when an employee returns [DEMOGRAPHIC_DATA] after parent…" at bounding box center [728, 494] width 641 height 18
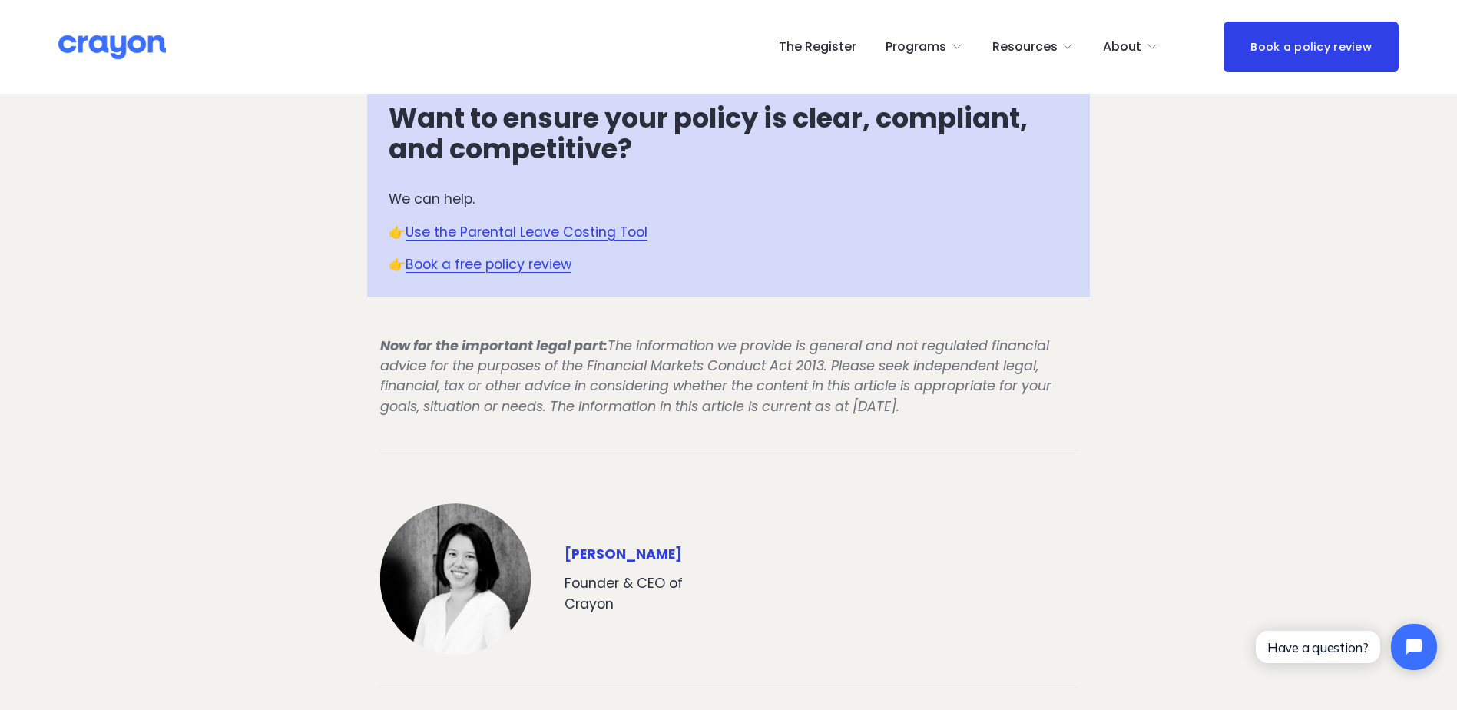
scroll to position [2304, 0]
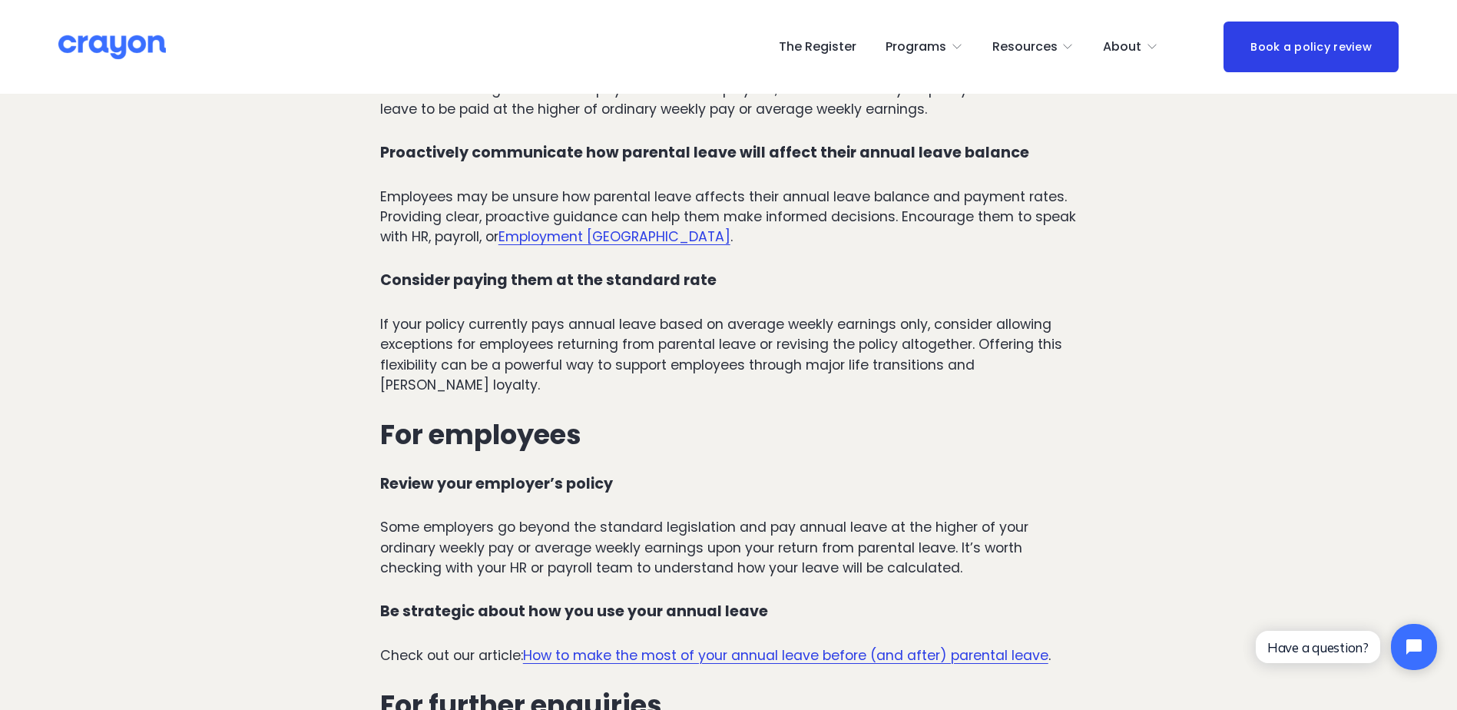
scroll to position [4762, 0]
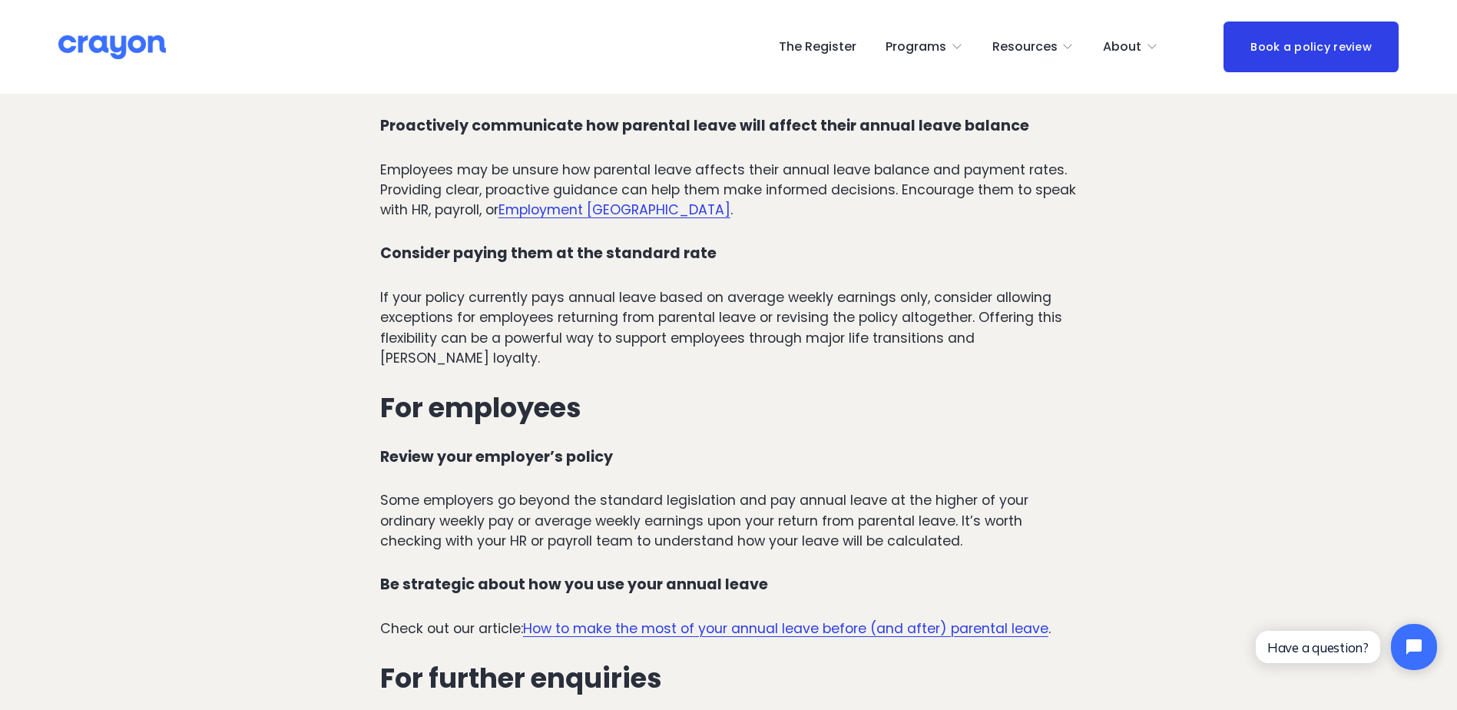
click at [631, 619] on link "How to make the most of your annual leave before (and after) parental leave" at bounding box center [785, 628] width 525 height 18
